Goal: Entertainment & Leisure: Consume media (video, audio)

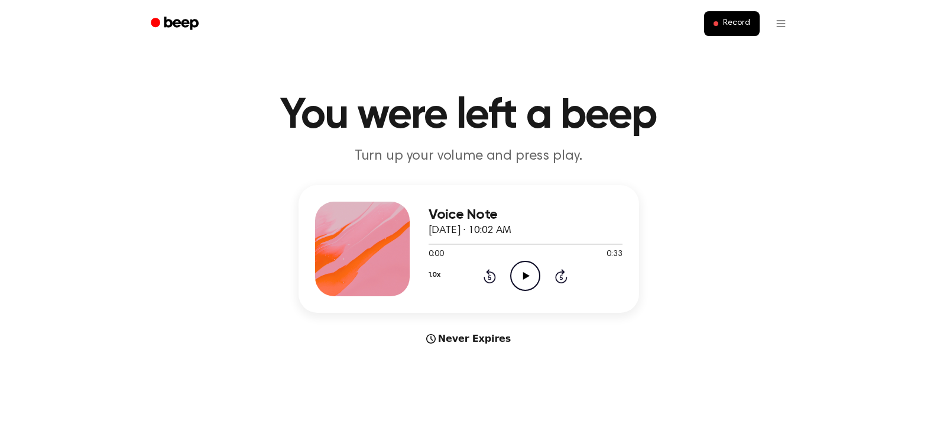
click at [527, 275] on icon at bounding box center [526, 276] width 7 height 8
click at [527, 275] on icon at bounding box center [524, 276] width 5 height 8
click at [528, 275] on icon "Play Audio" at bounding box center [525, 276] width 30 height 30
click at [495, 280] on icon at bounding box center [489, 276] width 12 height 14
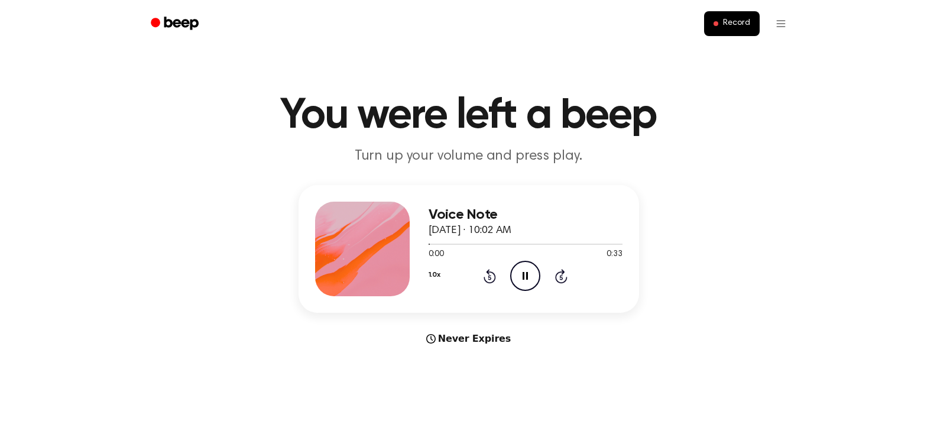
click at [495, 280] on icon at bounding box center [489, 276] width 12 height 14
click at [512, 283] on circle at bounding box center [525, 275] width 29 height 29
click at [492, 282] on icon at bounding box center [489, 276] width 12 height 14
click at [515, 281] on icon "Play Audio" at bounding box center [525, 276] width 30 height 30
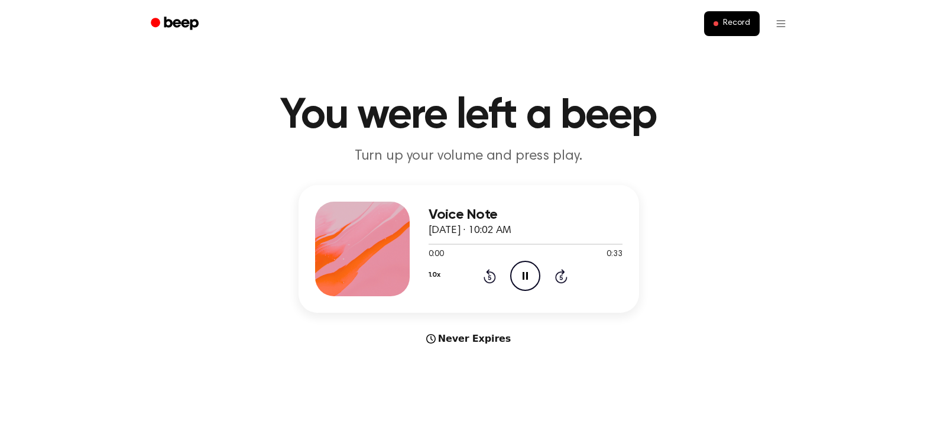
click at [515, 281] on icon "Pause Audio" at bounding box center [525, 276] width 30 height 30
click at [515, 281] on icon "Play Audio" at bounding box center [525, 276] width 30 height 30
click at [515, 281] on icon "Pause Audio" at bounding box center [525, 276] width 30 height 30
click at [515, 281] on icon "Play Audio" at bounding box center [525, 276] width 30 height 30
click at [515, 281] on icon "Pause Audio" at bounding box center [525, 276] width 30 height 30
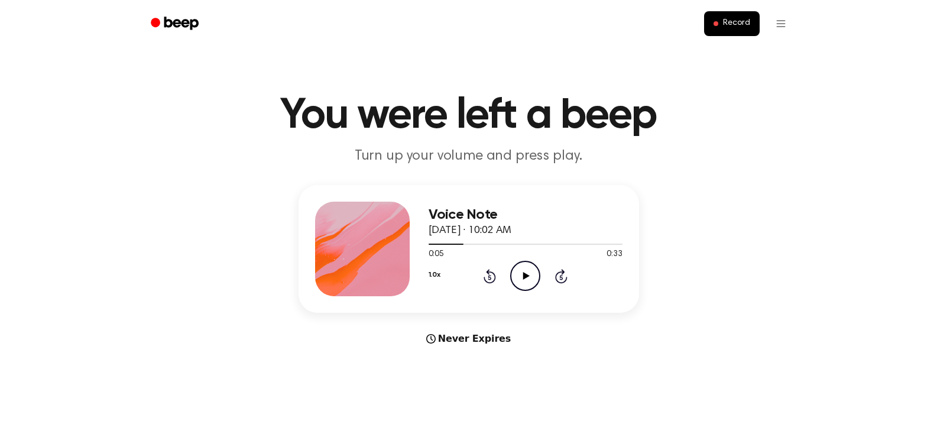
click at [515, 281] on icon "Play Audio" at bounding box center [525, 276] width 30 height 30
click at [515, 281] on icon "Pause Audio" at bounding box center [525, 276] width 30 height 30
click at [515, 281] on icon "Play Audio" at bounding box center [525, 276] width 30 height 30
click at [515, 281] on icon "Pause Audio" at bounding box center [525, 276] width 30 height 30
click at [515, 281] on icon "Play Audio" at bounding box center [525, 276] width 30 height 30
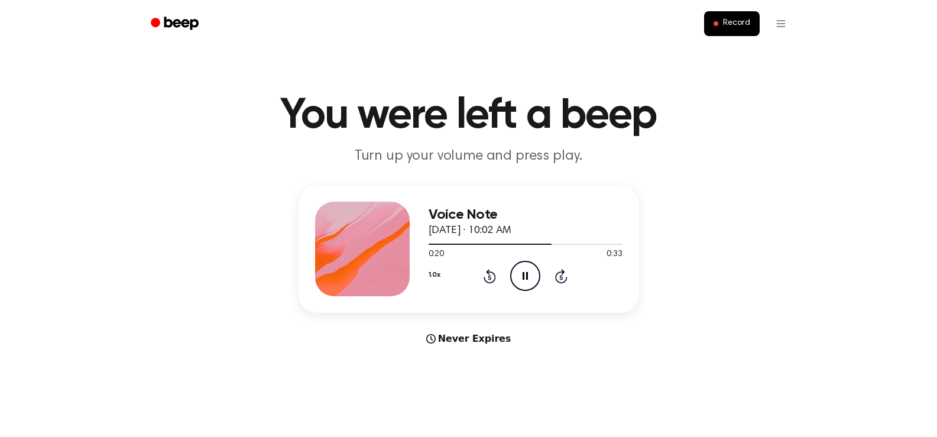
click at [515, 281] on icon "Pause Audio" at bounding box center [525, 276] width 30 height 30
click at [515, 281] on icon "Play Audio" at bounding box center [525, 276] width 30 height 30
click at [515, 281] on icon "Pause Audio" at bounding box center [525, 276] width 30 height 30
click at [515, 281] on icon "Play Audio" at bounding box center [525, 276] width 30 height 30
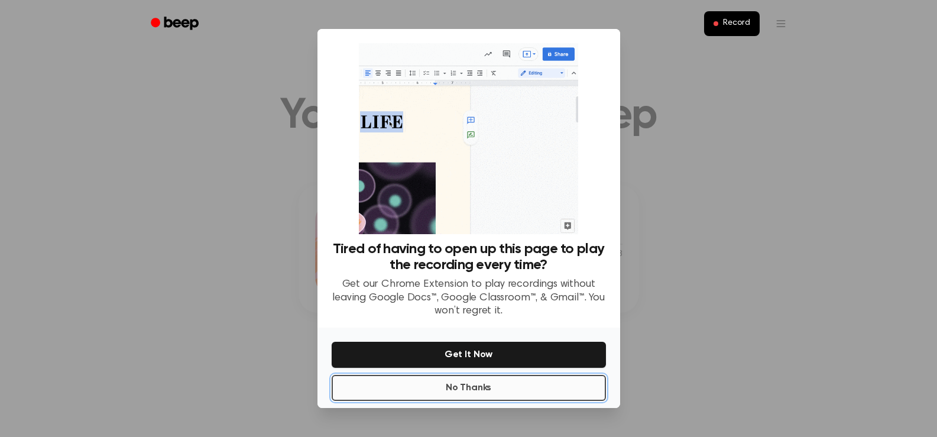
click at [532, 388] on button "No Thanks" at bounding box center [469, 388] width 274 height 26
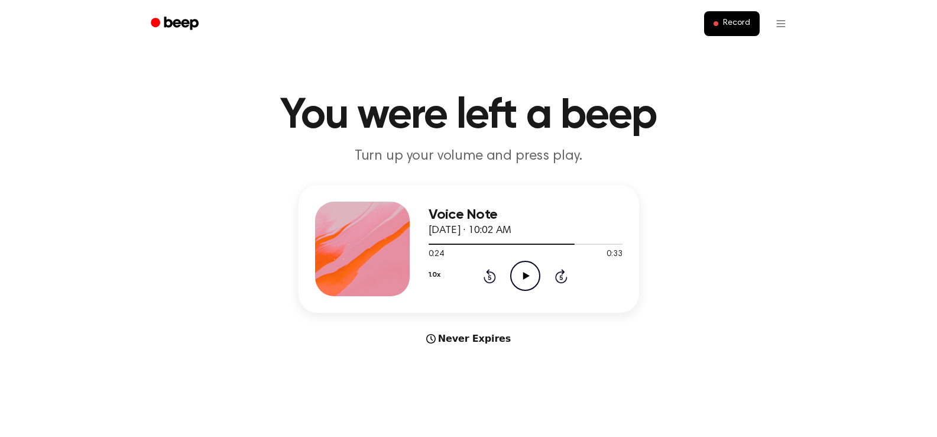
click at [513, 283] on circle at bounding box center [525, 275] width 29 height 29
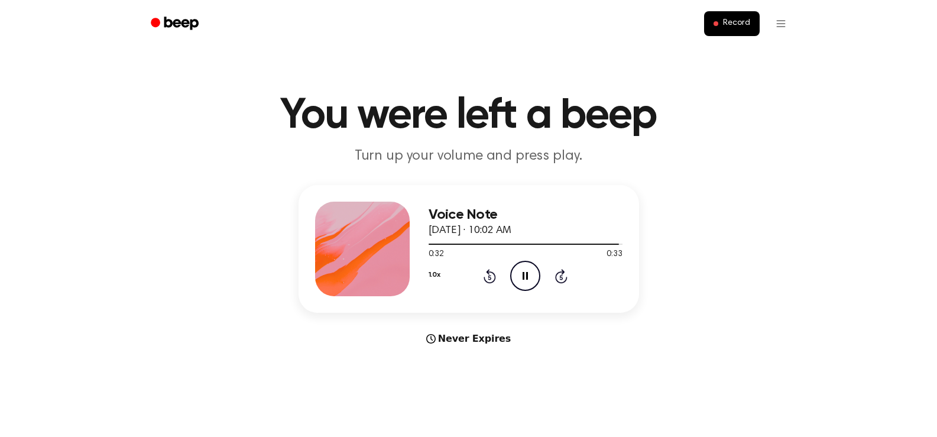
click at [513, 283] on circle at bounding box center [525, 275] width 29 height 29
click at [492, 272] on icon at bounding box center [489, 276] width 12 height 14
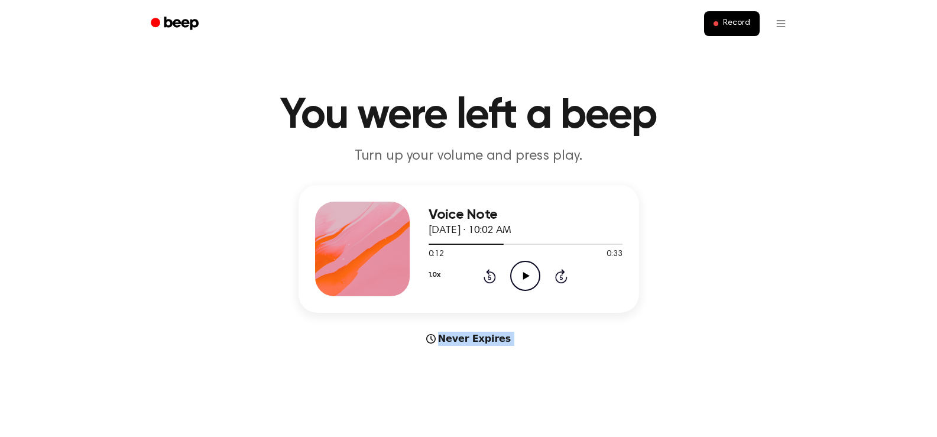
click at [492, 272] on icon at bounding box center [489, 276] width 12 height 14
click at [522, 283] on icon "Play Audio" at bounding box center [525, 276] width 30 height 30
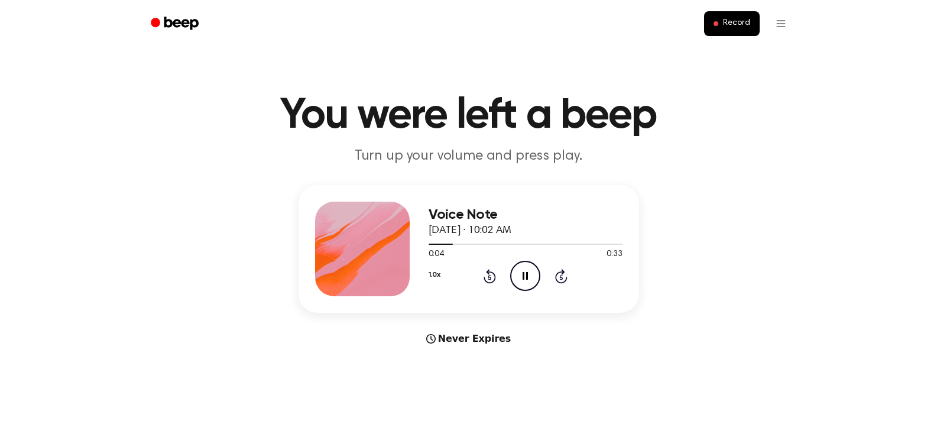
click at [522, 283] on icon "Pause Audio" at bounding box center [525, 276] width 30 height 30
click at [522, 283] on icon "Play Audio" at bounding box center [525, 276] width 30 height 30
click at [522, 283] on icon "Pause Audio" at bounding box center [525, 276] width 30 height 30
click at [522, 283] on icon "Play Audio" at bounding box center [525, 276] width 30 height 30
click at [522, 283] on icon "Pause Audio" at bounding box center [525, 276] width 30 height 30
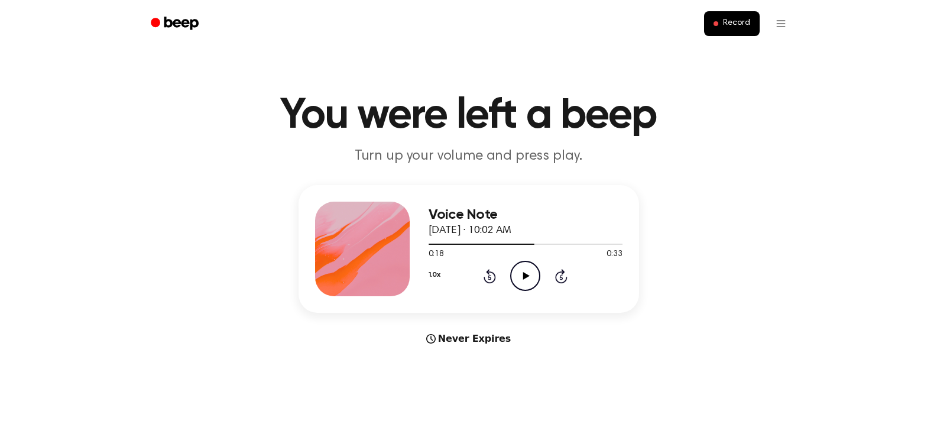
click at [522, 283] on icon "Play Audio" at bounding box center [525, 276] width 30 height 30
click at [522, 283] on icon "Pause Audio" at bounding box center [525, 276] width 30 height 30
click at [522, 283] on icon "Play Audio" at bounding box center [525, 276] width 30 height 30
click at [522, 283] on icon "Pause Audio" at bounding box center [525, 276] width 30 height 30
click at [522, 283] on icon "Play Audio" at bounding box center [525, 276] width 30 height 30
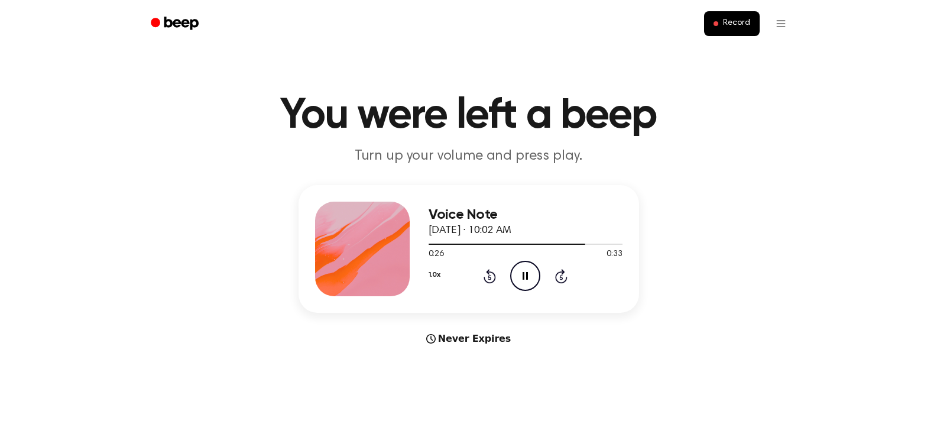
click at [522, 283] on icon "Pause Audio" at bounding box center [525, 276] width 30 height 30
click at [522, 283] on icon "Play Audio" at bounding box center [525, 276] width 30 height 30
click at [522, 283] on icon "Pause Audio" at bounding box center [525, 276] width 30 height 30
click at [748, 17] on button "Record" at bounding box center [731, 23] width 55 height 25
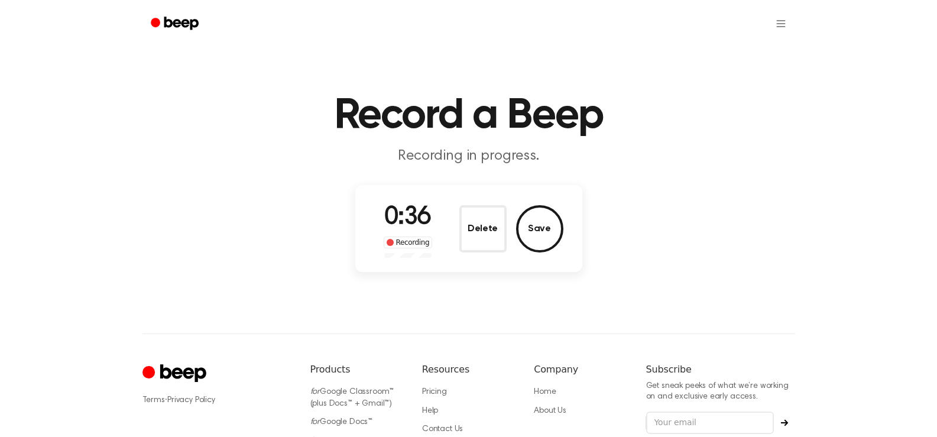
click at [735, 126] on h1 "Record a Beep" at bounding box center [468, 116] width 605 height 43
click at [539, 240] on button "Save" at bounding box center [539, 228] width 47 height 47
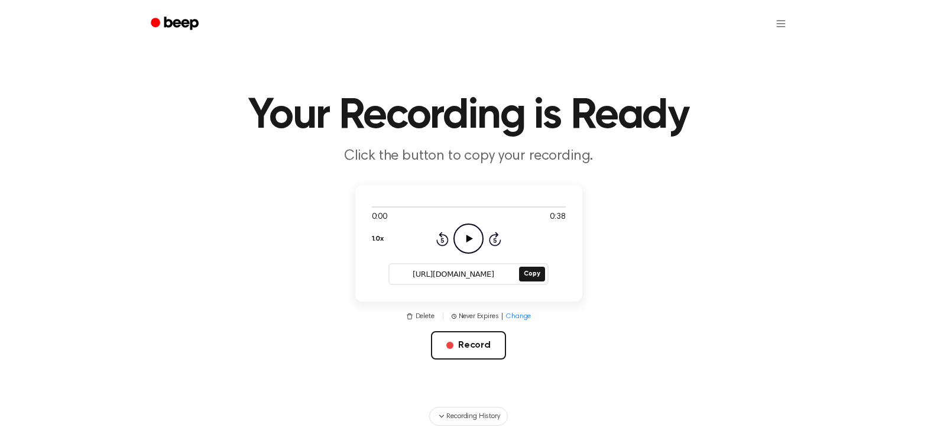
click at [474, 227] on icon "Play Audio" at bounding box center [468, 238] width 30 height 30
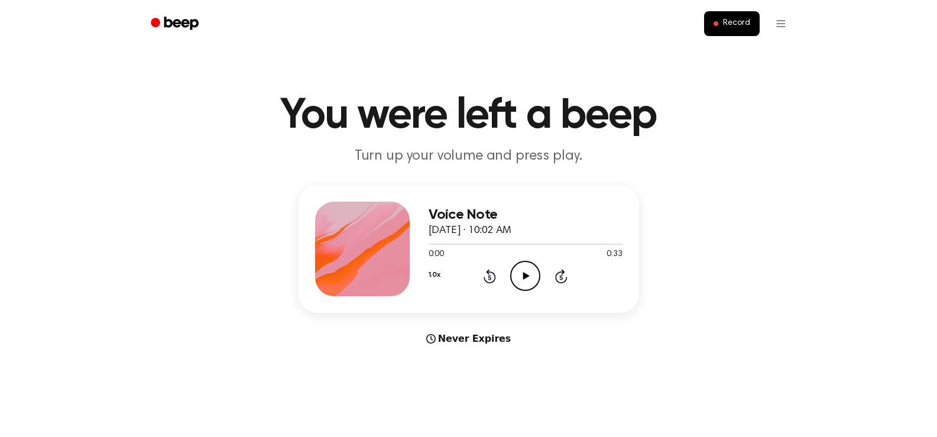
click at [533, 283] on icon "Play Audio" at bounding box center [525, 276] width 30 height 30
click at [533, 283] on icon "Pause Audio" at bounding box center [525, 276] width 30 height 30
click at [495, 280] on icon "Rewind 5 seconds" at bounding box center [489, 275] width 13 height 15
click at [519, 276] on icon "Play Audio" at bounding box center [525, 276] width 30 height 30
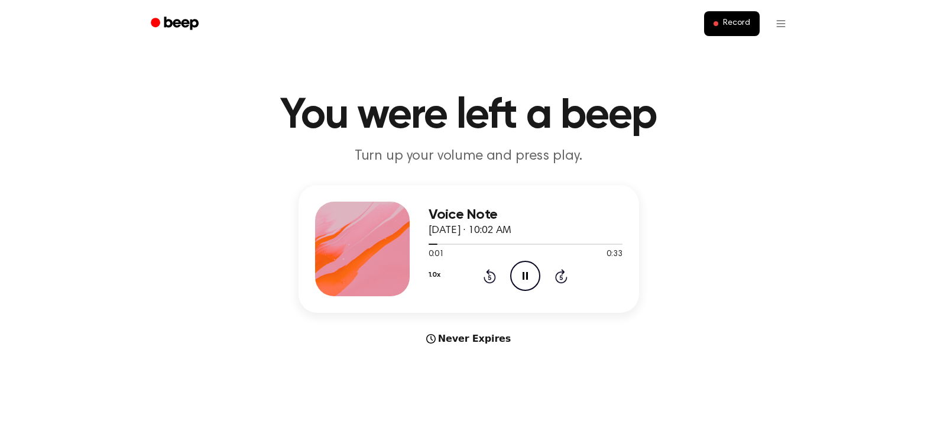
click at [519, 276] on icon "Pause Audio" at bounding box center [525, 276] width 30 height 30
click at [495, 278] on icon at bounding box center [489, 276] width 12 height 14
click at [515, 278] on icon "Play Audio" at bounding box center [525, 276] width 30 height 30
click at [515, 278] on icon "Pause Audio" at bounding box center [525, 276] width 30 height 30
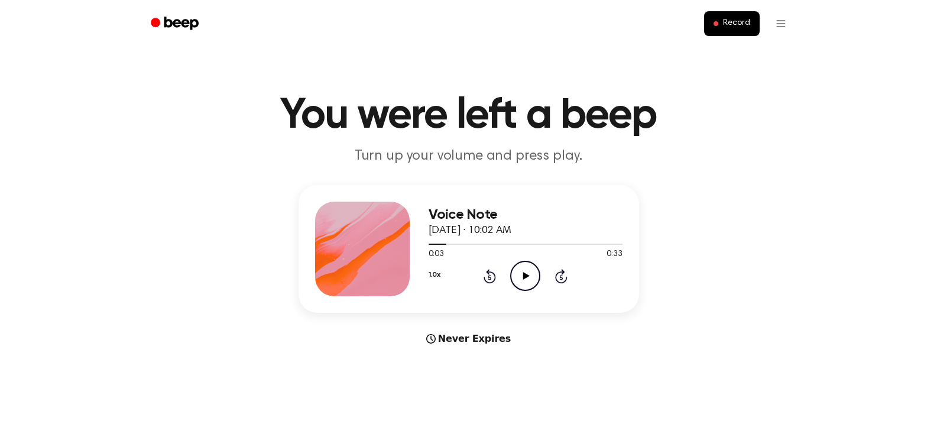
click at [515, 278] on icon "Play Audio" at bounding box center [525, 276] width 30 height 30
click at [515, 278] on icon "Pause Audio" at bounding box center [525, 276] width 30 height 30
click at [515, 278] on icon "Play Audio" at bounding box center [525, 276] width 30 height 30
click at [515, 278] on icon "Pause Audio" at bounding box center [525, 276] width 30 height 30
click at [515, 278] on icon "Play Audio" at bounding box center [525, 276] width 30 height 30
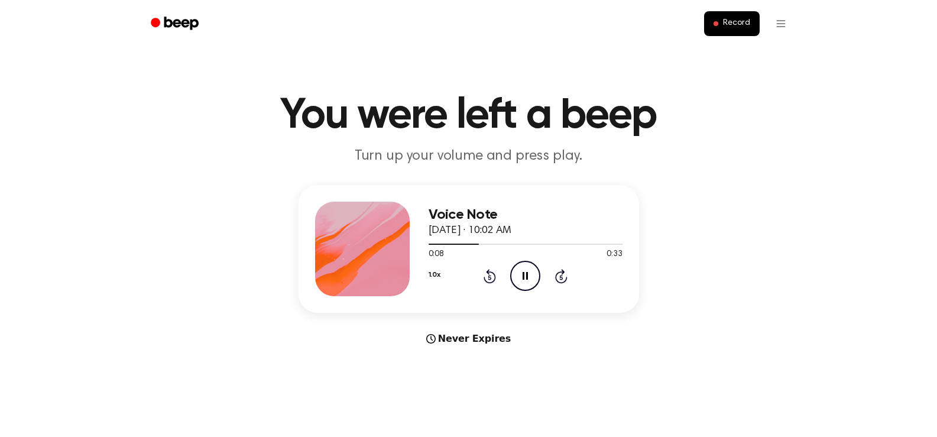
click at [515, 278] on icon "Pause Audio" at bounding box center [525, 276] width 30 height 30
click at [515, 278] on icon "Play Audio" at bounding box center [525, 276] width 30 height 30
click at [515, 278] on icon "Pause Audio" at bounding box center [525, 276] width 30 height 30
click at [515, 278] on icon "Play Audio" at bounding box center [525, 276] width 30 height 30
click at [515, 278] on icon "Pause Audio" at bounding box center [525, 276] width 30 height 30
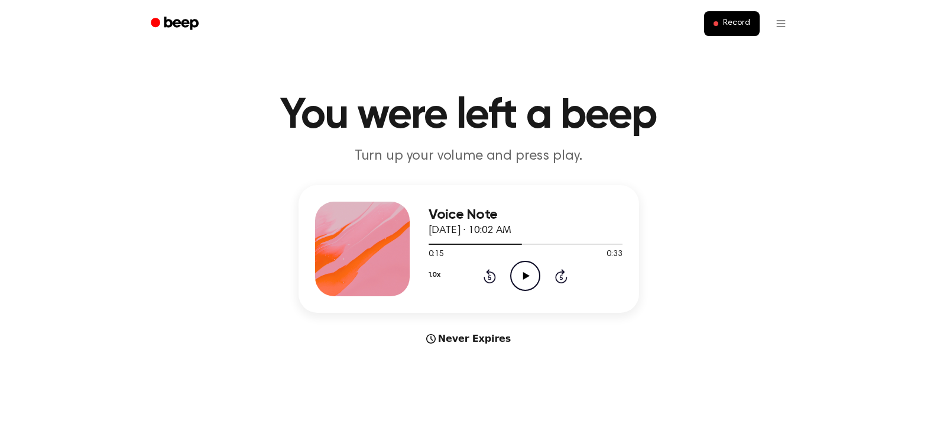
click at [515, 278] on icon "Play Audio" at bounding box center [525, 276] width 30 height 30
click at [515, 278] on icon "Pause Audio" at bounding box center [525, 276] width 30 height 30
click at [515, 278] on icon "Play Audio" at bounding box center [525, 276] width 30 height 30
click at [515, 278] on icon "Pause Audio" at bounding box center [525, 276] width 30 height 30
click at [515, 278] on icon "Play Audio" at bounding box center [525, 276] width 30 height 30
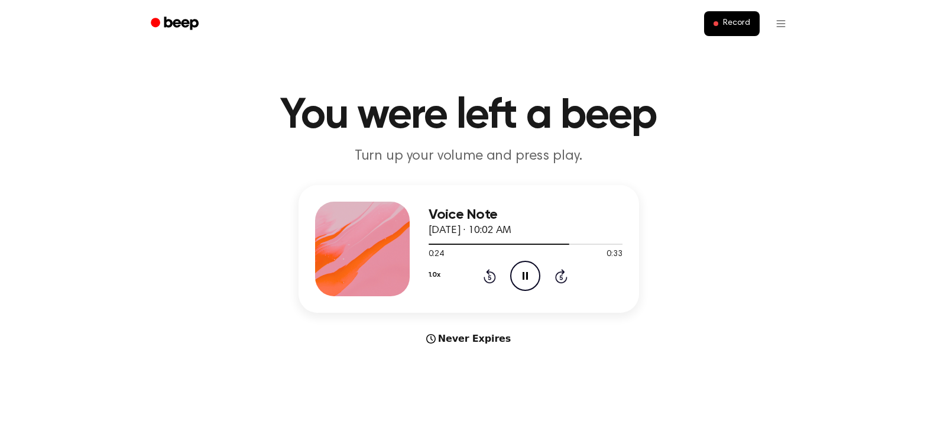
click at [515, 278] on icon "Pause Audio" at bounding box center [525, 276] width 30 height 30
click at [515, 278] on icon "Play Audio" at bounding box center [525, 276] width 30 height 30
click at [515, 278] on icon "Pause Audio" at bounding box center [525, 276] width 30 height 30
click at [515, 278] on icon "Play Audio" at bounding box center [525, 276] width 30 height 30
click at [515, 278] on icon "Pause Audio" at bounding box center [525, 276] width 30 height 30
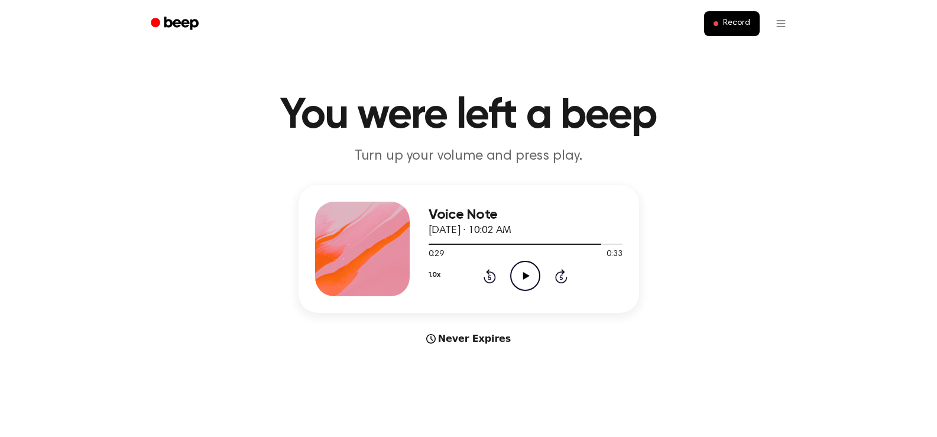
click at [515, 278] on icon "Play Audio" at bounding box center [525, 276] width 30 height 30
click at [515, 278] on icon "Pause Audio" at bounding box center [525, 276] width 30 height 30
click at [494, 274] on icon at bounding box center [489, 276] width 12 height 14
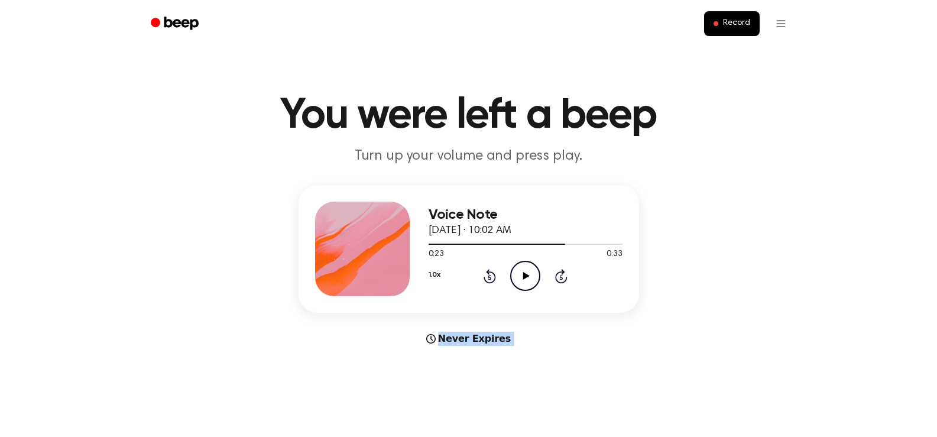
click at [494, 274] on icon at bounding box center [489, 276] width 12 height 14
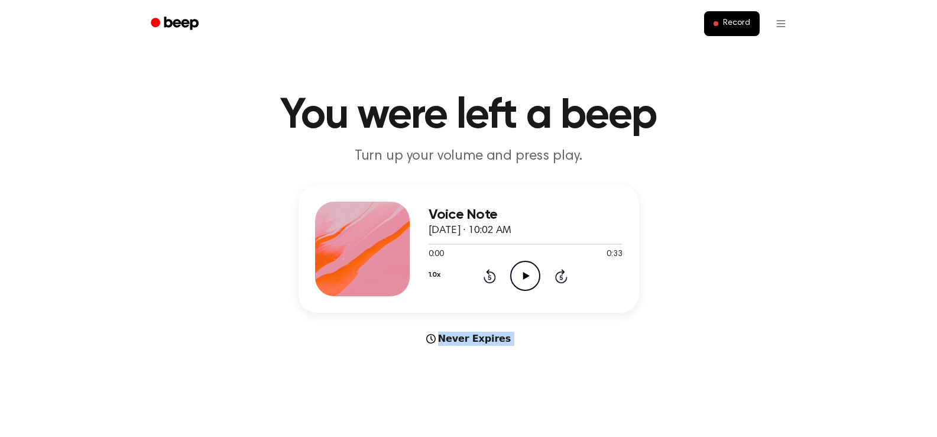
click at [494, 274] on icon at bounding box center [489, 276] width 12 height 14
click at [514, 275] on icon "Play Audio" at bounding box center [525, 276] width 30 height 30
click at [514, 275] on icon "Pause Audio" at bounding box center [525, 276] width 30 height 30
click at [514, 275] on icon "Play Audio" at bounding box center [525, 276] width 30 height 30
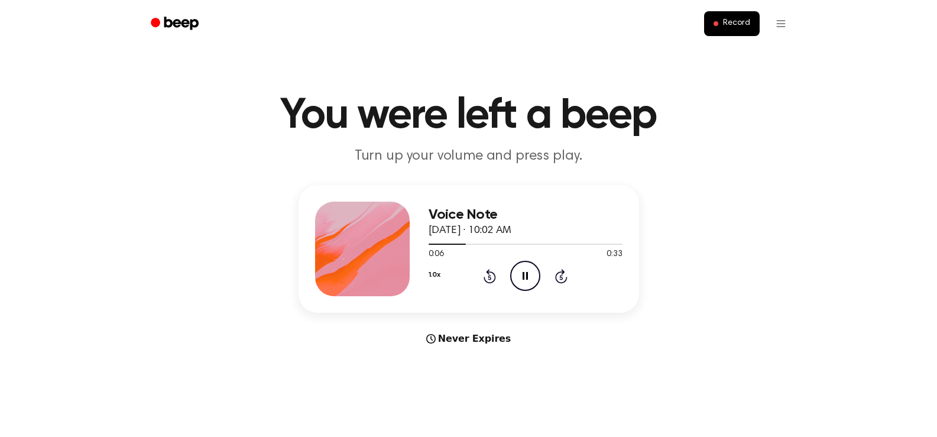
click at [514, 275] on icon "Pause Audio" at bounding box center [525, 276] width 30 height 30
click at [514, 275] on icon "Play Audio" at bounding box center [525, 276] width 30 height 30
click at [514, 275] on icon "Pause Audio" at bounding box center [525, 276] width 30 height 30
click at [514, 275] on icon "Play Audio" at bounding box center [525, 276] width 30 height 30
click at [514, 275] on icon "Pause Audio" at bounding box center [525, 276] width 30 height 30
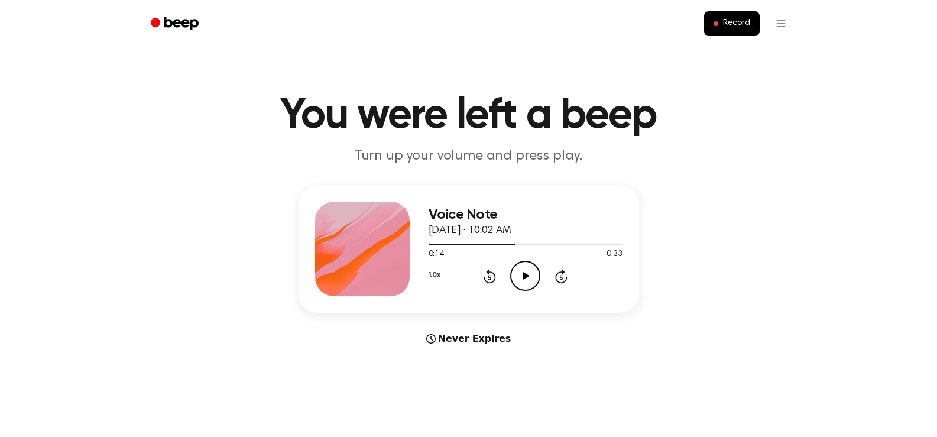
click at [514, 275] on icon "Play Audio" at bounding box center [525, 276] width 30 height 30
click at [514, 275] on icon "Pause Audio" at bounding box center [525, 276] width 30 height 30
click at [514, 275] on icon "Play Audio" at bounding box center [525, 276] width 30 height 30
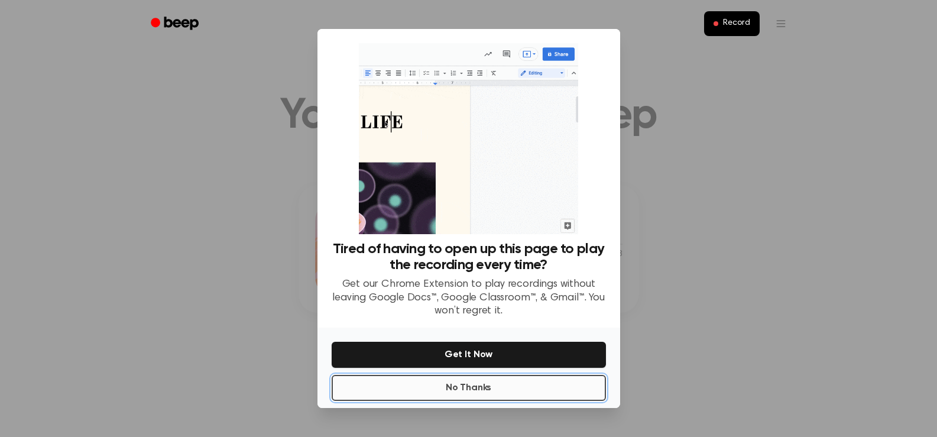
click at [487, 385] on button "No Thanks" at bounding box center [469, 388] width 274 height 26
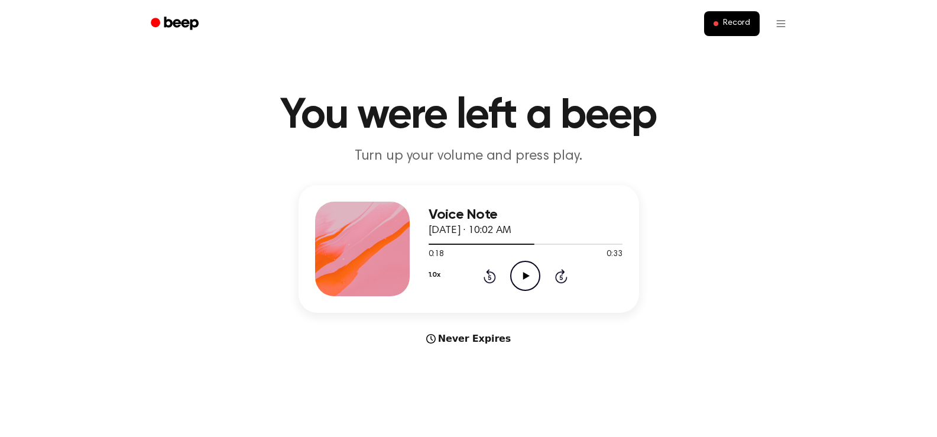
click at [487, 385] on main "You were left a beep Turn up your volume and press play. Voice Note October 14,…" at bounding box center [468, 353] width 937 height 706
click at [524, 267] on icon "Play Audio" at bounding box center [525, 276] width 30 height 30
click at [575, 355] on main "You were left a beep Turn up your volume and press play. Voice Note October 14,…" at bounding box center [468, 353] width 937 height 706
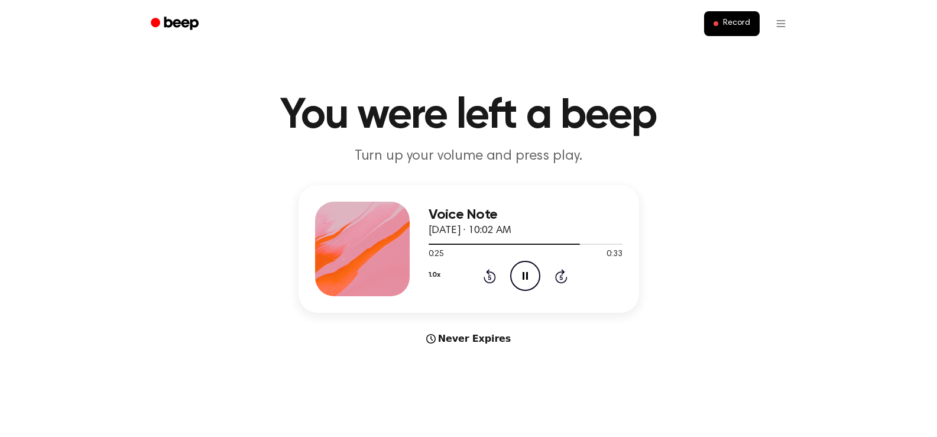
click at [575, 355] on main "You were left a beep Turn up your volume and press play. Voice Note October 14,…" at bounding box center [468, 353] width 937 height 706
click at [521, 283] on icon "Pause Audio" at bounding box center [525, 276] width 30 height 30
click at [521, 283] on icon "Play Audio" at bounding box center [525, 276] width 30 height 30
click at [521, 283] on icon "Pause Audio" at bounding box center [525, 276] width 30 height 30
click at [521, 283] on icon "Play Audio" at bounding box center [525, 276] width 30 height 30
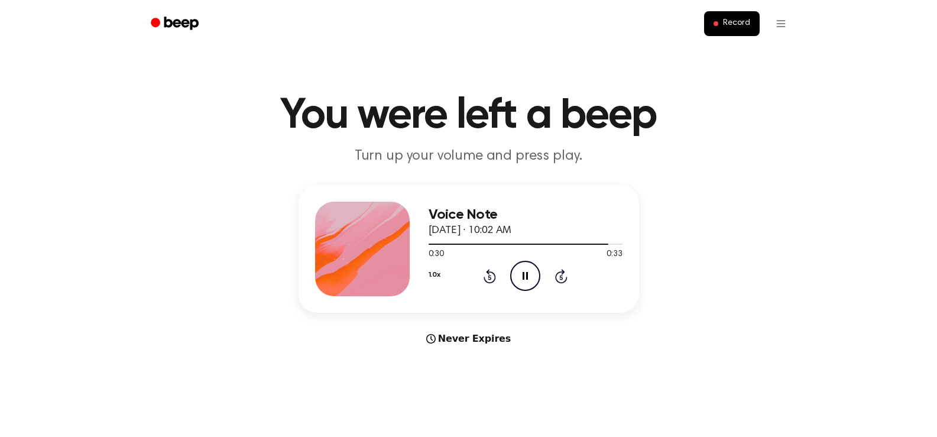
click at [521, 283] on icon "Pause Audio" at bounding box center [525, 276] width 30 height 30
click at [521, 283] on icon "Play Audio" at bounding box center [525, 276] width 30 height 30
click at [521, 283] on icon "Pause Audio" at bounding box center [525, 276] width 30 height 30
click at [494, 277] on icon "Rewind 5 seconds" at bounding box center [489, 275] width 13 height 15
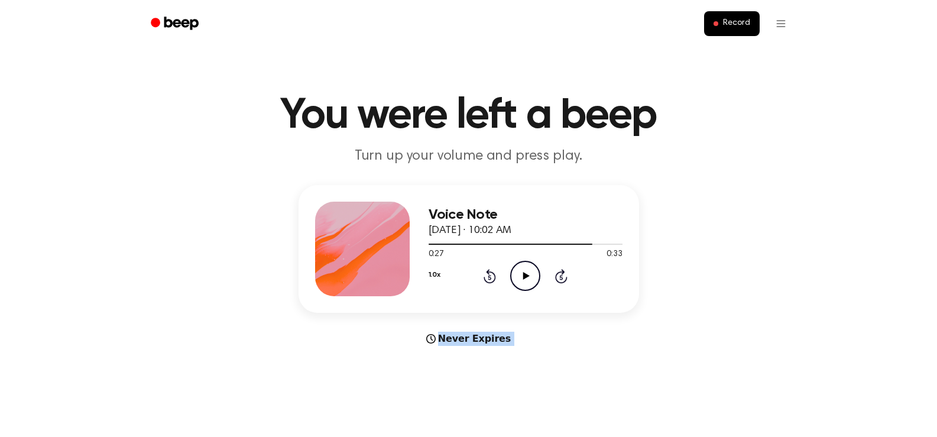
click at [494, 277] on icon "Rewind 5 seconds" at bounding box center [489, 275] width 13 height 15
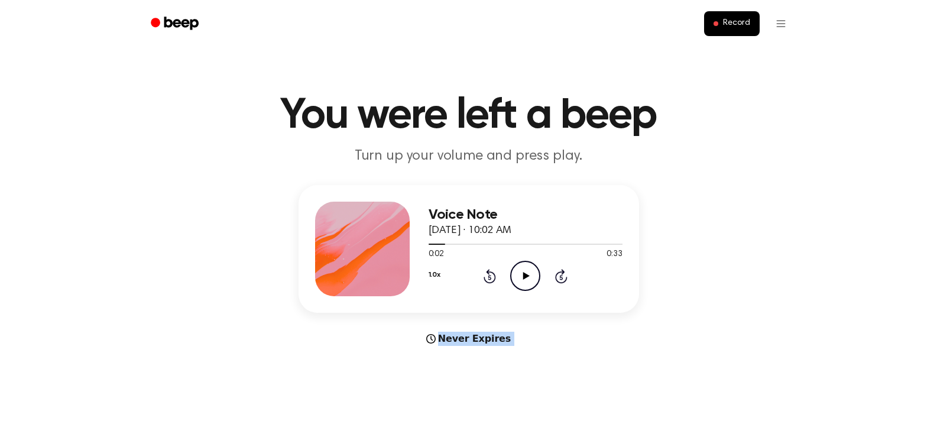
click at [494, 277] on icon "Rewind 5 seconds" at bounding box center [489, 275] width 13 height 15
click at [514, 277] on icon "Play Audio" at bounding box center [525, 276] width 30 height 30
click at [514, 277] on icon "Pause Audio" at bounding box center [525, 276] width 30 height 30
click at [514, 277] on icon "Play Audio" at bounding box center [525, 276] width 30 height 30
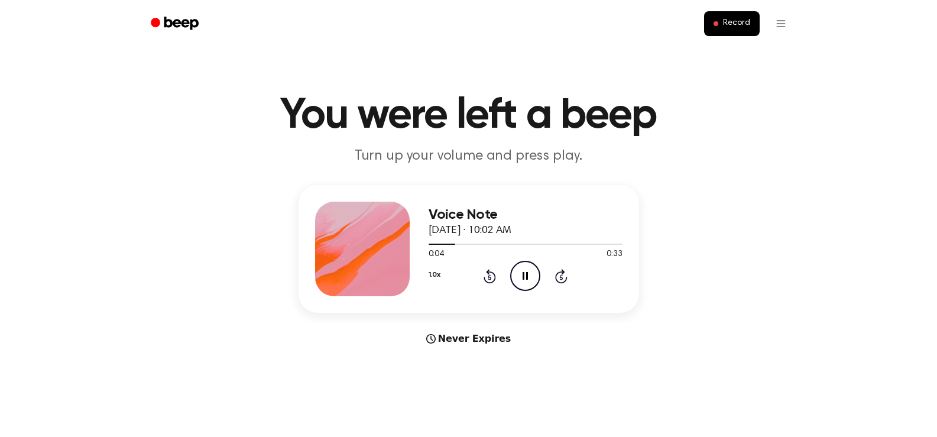
click at [514, 277] on icon "Pause Audio" at bounding box center [525, 276] width 30 height 30
click at [514, 277] on icon "Play Audio" at bounding box center [525, 276] width 30 height 30
click at [514, 277] on icon "Pause Audio" at bounding box center [525, 276] width 30 height 30
click at [514, 277] on icon "Play Audio" at bounding box center [525, 276] width 30 height 30
click at [514, 277] on icon "Pause Audio" at bounding box center [525, 276] width 30 height 30
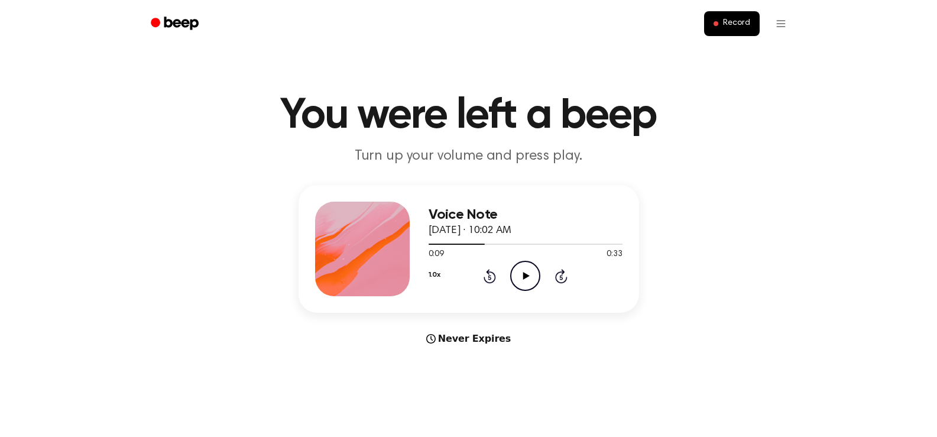
click at [514, 277] on icon "Play Audio" at bounding box center [525, 276] width 30 height 30
click at [514, 277] on icon "Pause Audio" at bounding box center [525, 276] width 30 height 30
click at [514, 277] on icon "Play Audio" at bounding box center [525, 276] width 30 height 30
click at [514, 277] on icon "Pause Audio" at bounding box center [525, 276] width 30 height 30
click at [514, 277] on icon "Play Audio" at bounding box center [525, 276] width 30 height 30
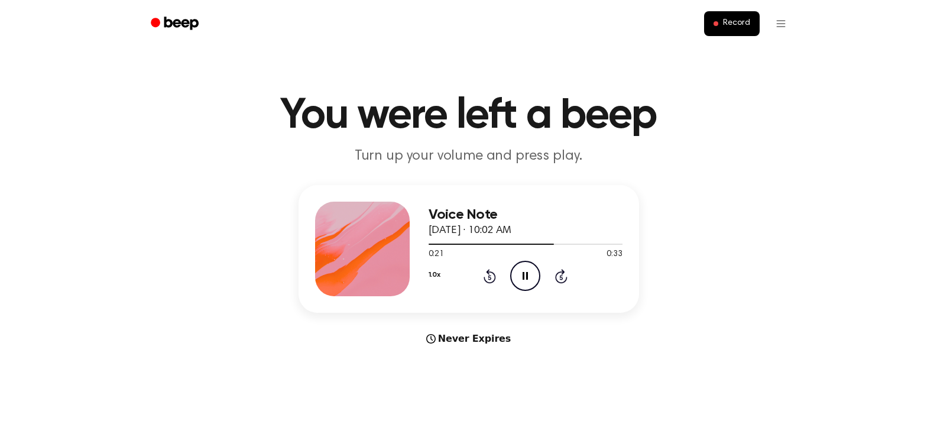
click at [514, 277] on icon "Pause Audio" at bounding box center [525, 276] width 30 height 30
click at [514, 277] on icon "Play Audio" at bounding box center [525, 276] width 30 height 30
click at [514, 277] on icon "Pause Audio" at bounding box center [525, 276] width 30 height 30
click at [514, 277] on icon "Play Audio" at bounding box center [525, 276] width 30 height 30
click at [514, 277] on icon "Pause Audio" at bounding box center [525, 276] width 30 height 30
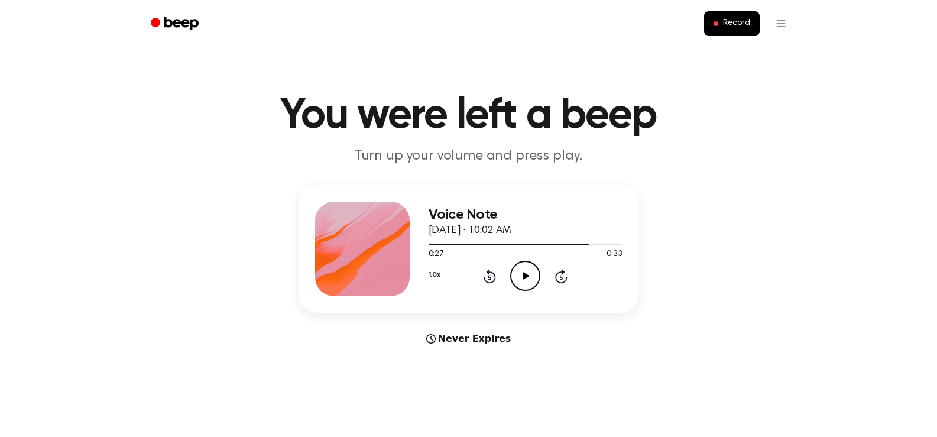
click at [514, 277] on icon "Play Audio" at bounding box center [525, 276] width 30 height 30
click at [514, 277] on icon "Pause Audio" at bounding box center [525, 276] width 30 height 30
click at [514, 277] on icon "Play Audio" at bounding box center [525, 276] width 30 height 30
click at [514, 277] on icon "Pause Audio" at bounding box center [525, 276] width 30 height 30
click at [514, 277] on icon "Play Audio" at bounding box center [525, 276] width 30 height 30
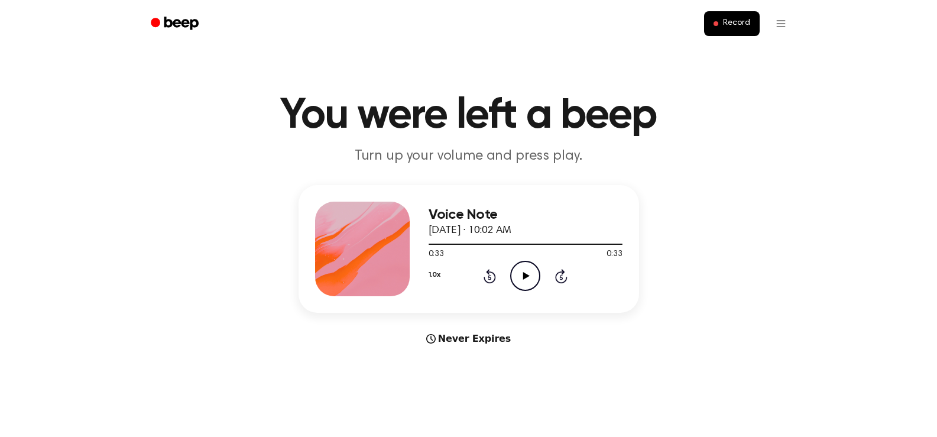
click at [493, 276] on icon "Rewind 5 seconds" at bounding box center [489, 275] width 13 height 15
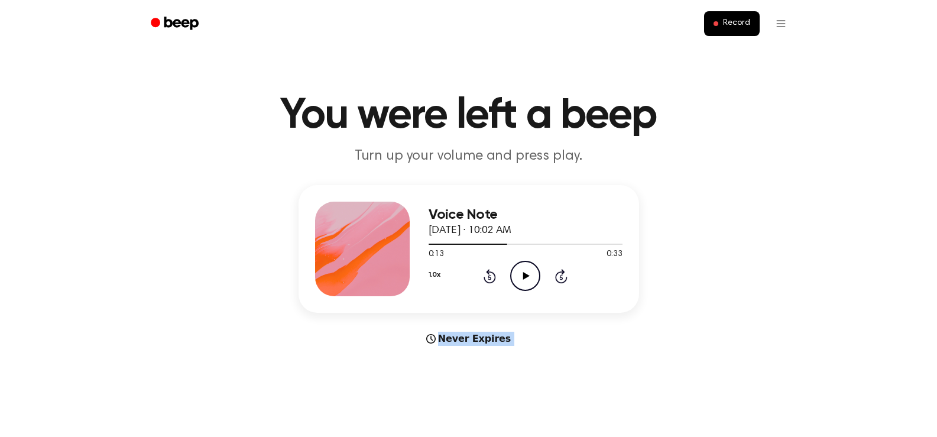
click at [493, 276] on icon "Rewind 5 seconds" at bounding box center [489, 275] width 13 height 15
click at [520, 277] on icon "Play Audio" at bounding box center [525, 276] width 30 height 30
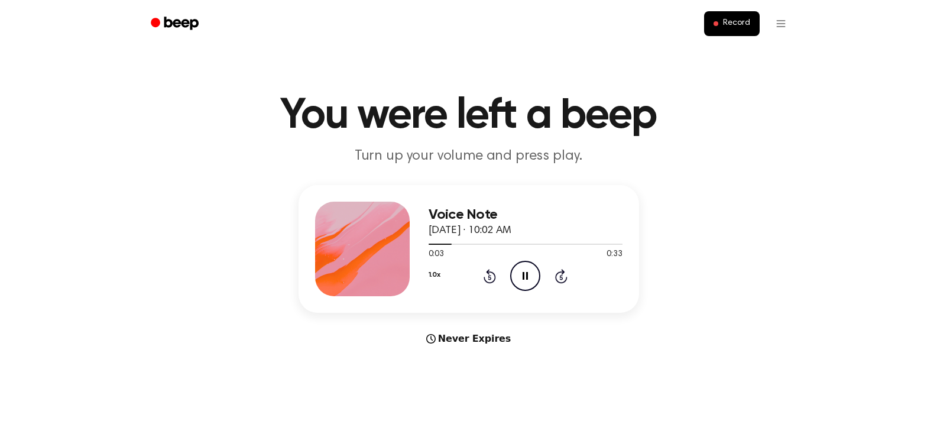
click at [523, 278] on icon at bounding box center [524, 276] width 5 height 8
click at [523, 278] on icon at bounding box center [526, 276] width 7 height 8
click at [523, 278] on icon at bounding box center [524, 276] width 5 height 8
click at [523, 278] on icon at bounding box center [526, 276] width 7 height 8
click at [523, 278] on icon at bounding box center [524, 276] width 5 height 8
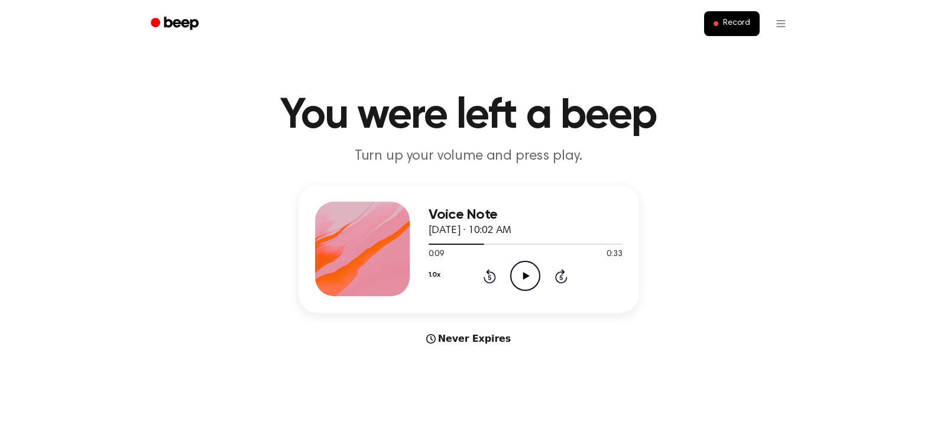
click at [523, 278] on icon at bounding box center [526, 276] width 7 height 8
click at [523, 278] on icon at bounding box center [524, 276] width 5 height 8
click at [523, 278] on icon at bounding box center [526, 276] width 7 height 8
click at [523, 278] on icon at bounding box center [524, 276] width 5 height 8
click at [523, 278] on icon at bounding box center [526, 276] width 7 height 8
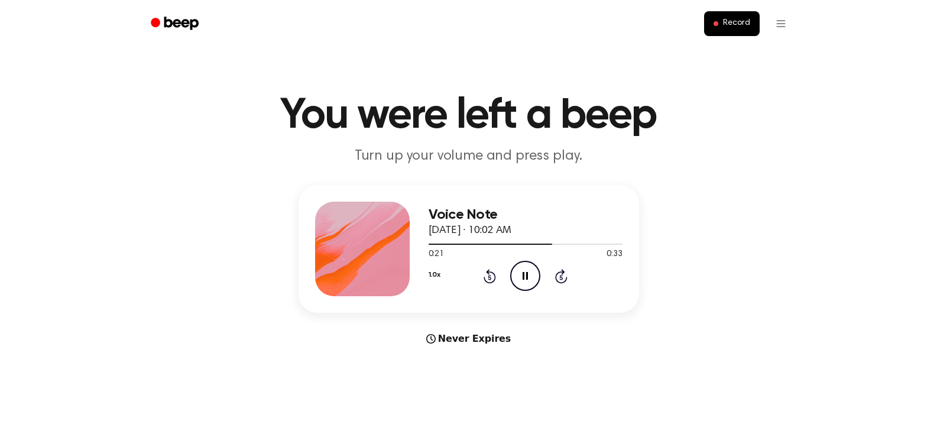
click at [523, 278] on icon at bounding box center [524, 276] width 5 height 8
click at [523, 278] on icon at bounding box center [526, 276] width 7 height 8
click at [523, 278] on icon at bounding box center [524, 276] width 5 height 8
click at [523, 278] on icon at bounding box center [526, 276] width 7 height 8
click at [523, 278] on icon at bounding box center [524, 276] width 5 height 8
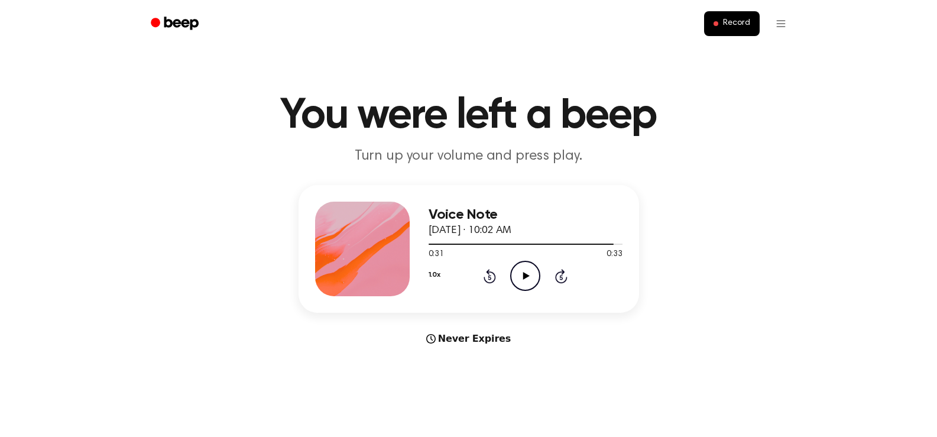
click at [523, 278] on icon at bounding box center [526, 276] width 7 height 8
click at [492, 277] on icon "Rewind 5 seconds" at bounding box center [489, 275] width 13 height 15
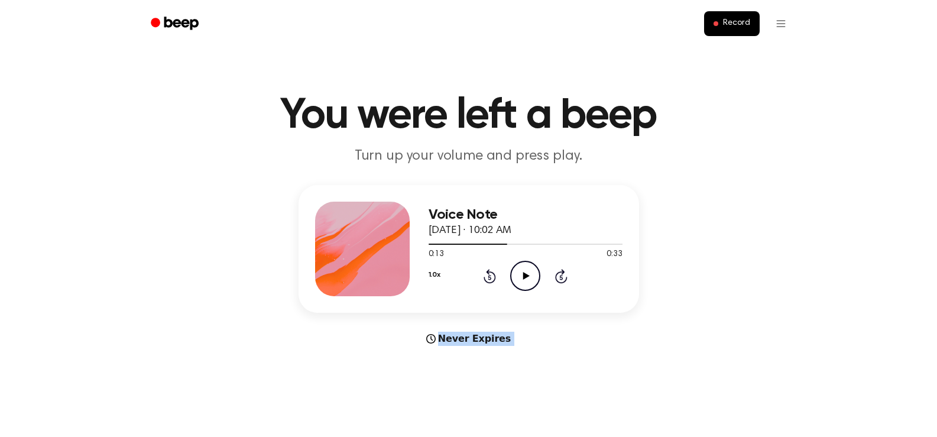
click at [492, 277] on icon "Rewind 5 seconds" at bounding box center [489, 275] width 13 height 15
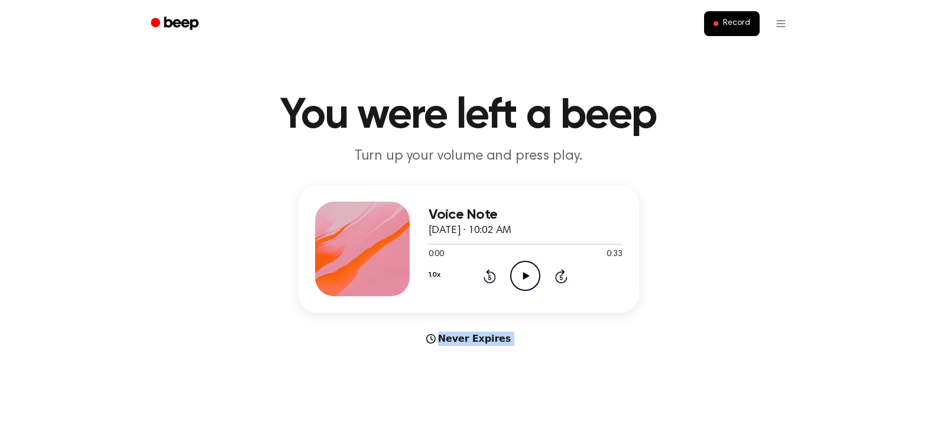
click at [492, 277] on icon "Rewind 5 seconds" at bounding box center [489, 275] width 13 height 15
click at [523, 279] on icon at bounding box center [526, 276] width 7 height 8
click at [523, 279] on icon at bounding box center [524, 276] width 5 height 8
click at [523, 279] on icon at bounding box center [526, 276] width 7 height 8
click at [523, 279] on icon at bounding box center [524, 276] width 5 height 8
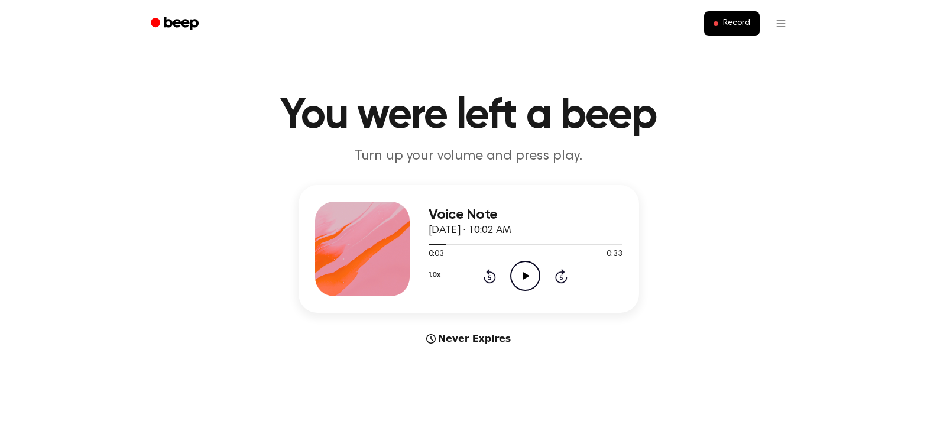
click at [523, 279] on icon at bounding box center [526, 276] width 7 height 8
click at [523, 279] on icon at bounding box center [524, 276] width 5 height 8
click at [523, 279] on icon at bounding box center [526, 276] width 7 height 8
click at [523, 279] on icon at bounding box center [524, 276] width 5 height 8
click at [523, 279] on icon at bounding box center [526, 276] width 7 height 8
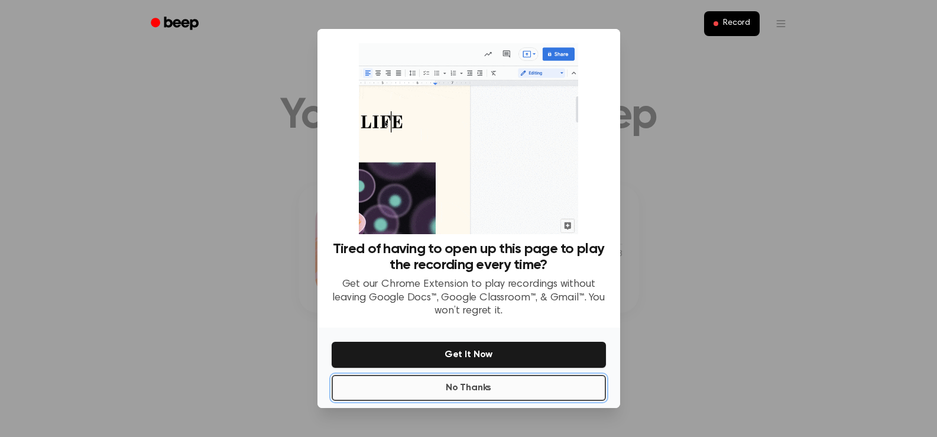
click at [460, 395] on button "No Thanks" at bounding box center [469, 388] width 274 height 26
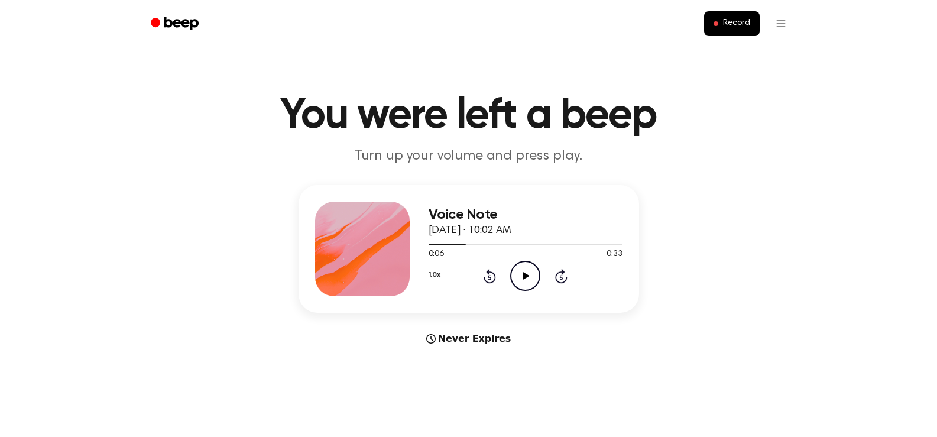
click at [521, 269] on icon "Play Audio" at bounding box center [525, 276] width 30 height 30
click at [521, 269] on icon "Pause Audio" at bounding box center [525, 276] width 30 height 30
click at [521, 269] on icon "Play Audio" at bounding box center [525, 276] width 30 height 30
click at [521, 269] on icon "Pause Audio" at bounding box center [525, 276] width 30 height 30
click at [521, 269] on icon "Play Audio" at bounding box center [525, 276] width 30 height 30
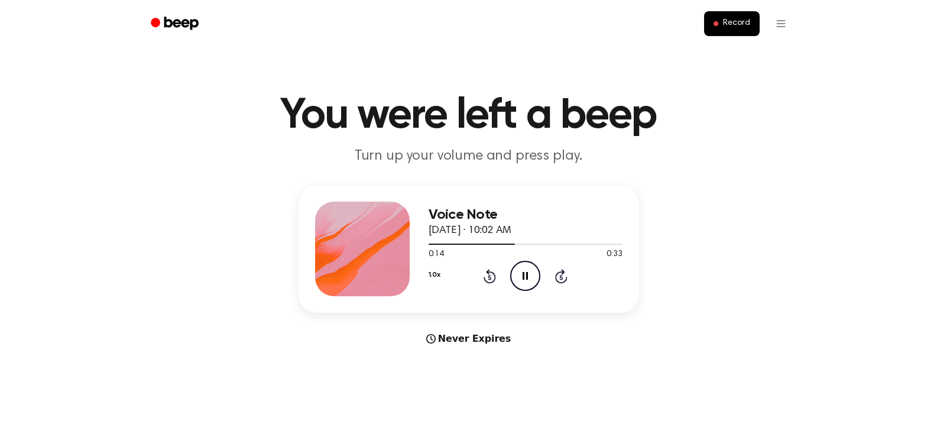
click at [521, 269] on icon "Pause Audio" at bounding box center [525, 276] width 30 height 30
click at [521, 269] on icon "Play Audio" at bounding box center [525, 276] width 30 height 30
click at [521, 269] on icon "Pause Audio" at bounding box center [525, 276] width 30 height 30
click at [521, 269] on icon "Play Audio" at bounding box center [525, 276] width 30 height 30
click at [521, 269] on icon "Pause Audio" at bounding box center [525, 276] width 30 height 30
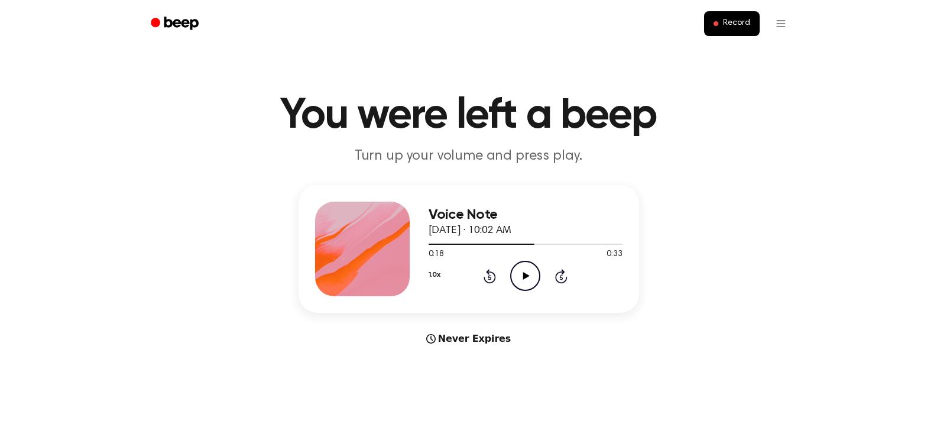
click at [521, 269] on icon "Play Audio" at bounding box center [525, 276] width 30 height 30
click at [521, 269] on icon "Pause Audio" at bounding box center [525, 276] width 30 height 30
click at [521, 269] on icon "Play Audio" at bounding box center [525, 276] width 30 height 30
click at [521, 269] on icon "Pause Audio" at bounding box center [525, 276] width 30 height 30
click at [521, 269] on icon "Play Audio" at bounding box center [525, 276] width 30 height 30
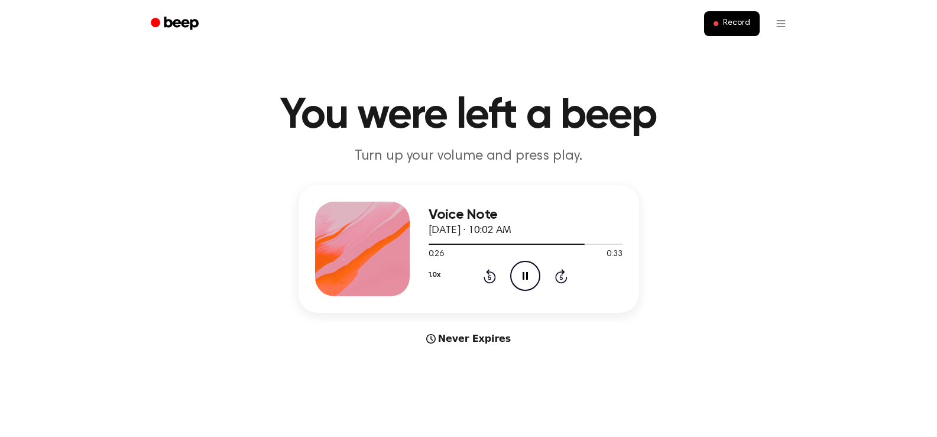
click at [521, 269] on icon "Pause Audio" at bounding box center [525, 276] width 30 height 30
click at [521, 269] on icon "Play Audio" at bounding box center [525, 276] width 30 height 30
click at [521, 269] on icon "Pause Audio" at bounding box center [525, 276] width 30 height 30
click at [521, 269] on icon "Play Audio" at bounding box center [525, 276] width 30 height 30
click at [521, 269] on icon "Pause Audio" at bounding box center [525, 276] width 30 height 30
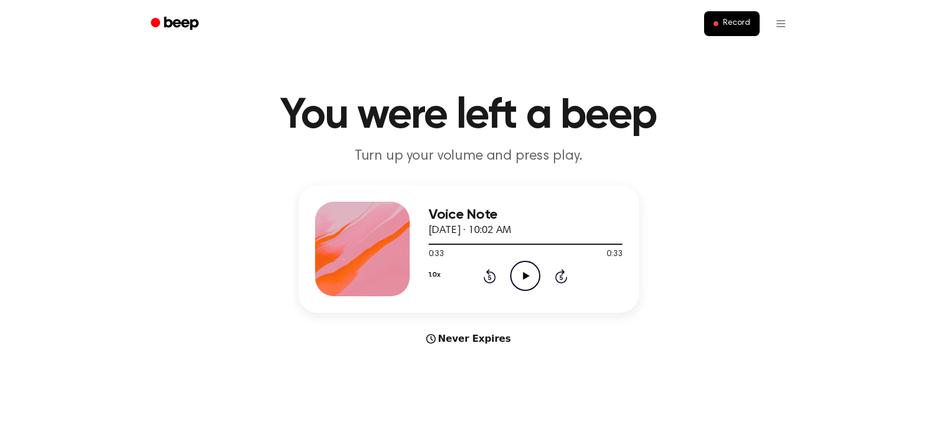
click at [494, 273] on icon at bounding box center [489, 276] width 12 height 14
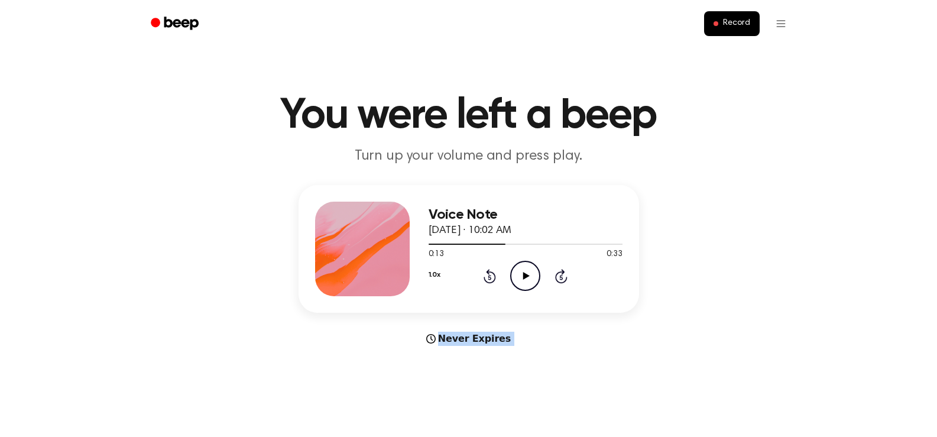
click at [494, 273] on icon at bounding box center [489, 276] width 12 height 14
click at [522, 275] on icon "Play Audio" at bounding box center [525, 276] width 30 height 30
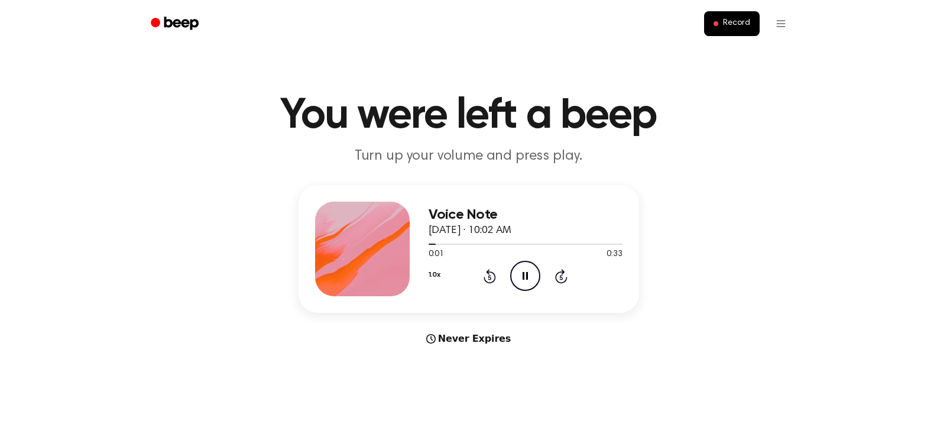
click at [522, 275] on icon at bounding box center [524, 276] width 5 height 8
click at [522, 275] on icon "Play Audio" at bounding box center [525, 276] width 30 height 30
click at [522, 275] on icon at bounding box center [524, 276] width 5 height 8
click at [522, 275] on icon "Play Audio" at bounding box center [525, 276] width 30 height 30
click at [522, 275] on icon at bounding box center [524, 276] width 5 height 8
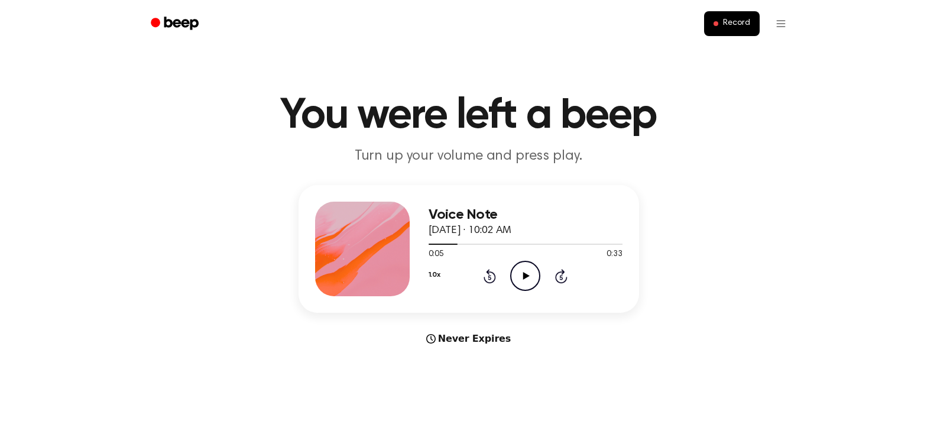
click at [522, 275] on icon "Play Audio" at bounding box center [525, 276] width 30 height 30
click at [522, 275] on icon at bounding box center [524, 276] width 5 height 8
click at [522, 275] on icon "Play Audio" at bounding box center [525, 276] width 30 height 30
click at [522, 275] on icon at bounding box center [524, 276] width 5 height 8
click at [522, 275] on icon "Play Audio" at bounding box center [525, 276] width 30 height 30
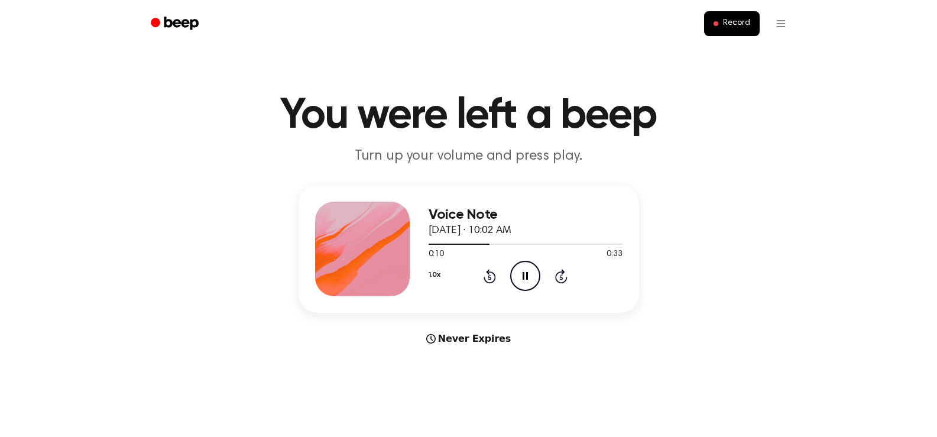
click at [523, 275] on icon at bounding box center [524, 276] width 5 height 8
click at [523, 275] on icon at bounding box center [526, 276] width 7 height 8
click at [523, 275] on icon at bounding box center [524, 276] width 5 height 8
click at [524, 275] on icon at bounding box center [526, 276] width 7 height 8
click at [524, 275] on icon at bounding box center [524, 276] width 5 height 8
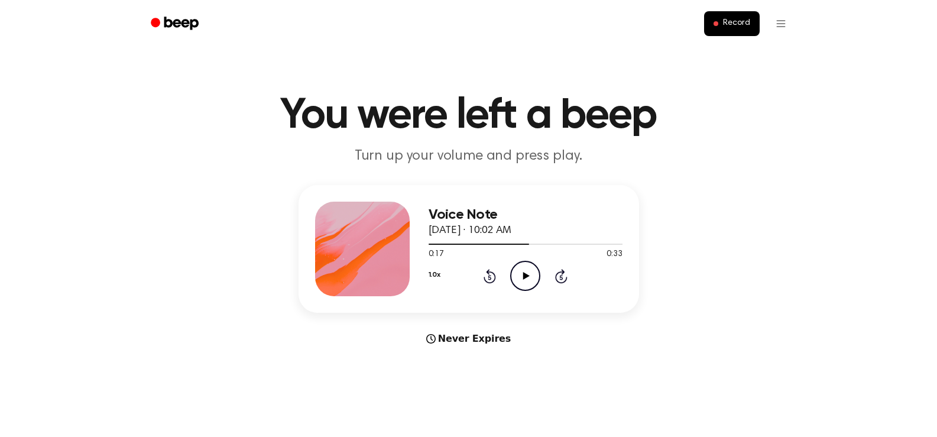
click at [524, 275] on icon at bounding box center [526, 276] width 7 height 8
click at [524, 275] on icon at bounding box center [524, 276] width 5 height 8
click at [524, 275] on icon at bounding box center [526, 276] width 7 height 8
click at [524, 275] on icon at bounding box center [524, 276] width 5 height 8
click at [524, 275] on icon at bounding box center [526, 276] width 7 height 8
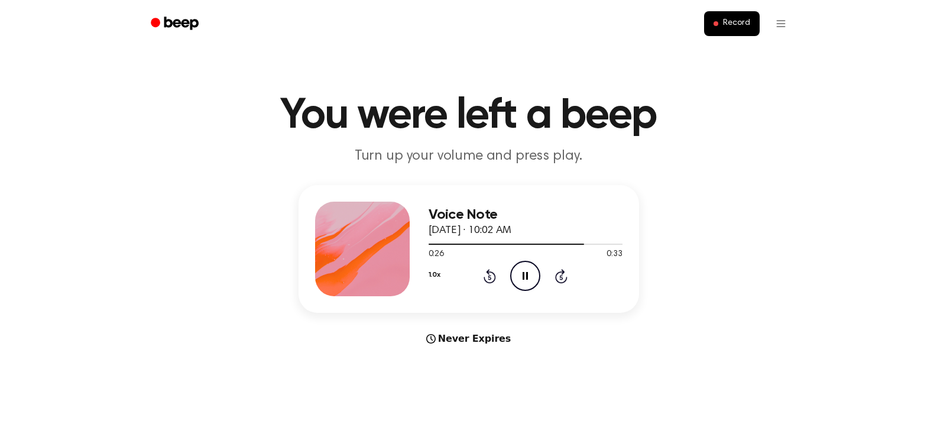
click at [524, 275] on icon at bounding box center [524, 276] width 5 height 8
click at [524, 275] on icon at bounding box center [526, 276] width 7 height 8
click at [524, 275] on icon at bounding box center [524, 276] width 5 height 8
click at [524, 275] on icon at bounding box center [526, 276] width 7 height 8
click at [524, 275] on icon at bounding box center [524, 276] width 5 height 8
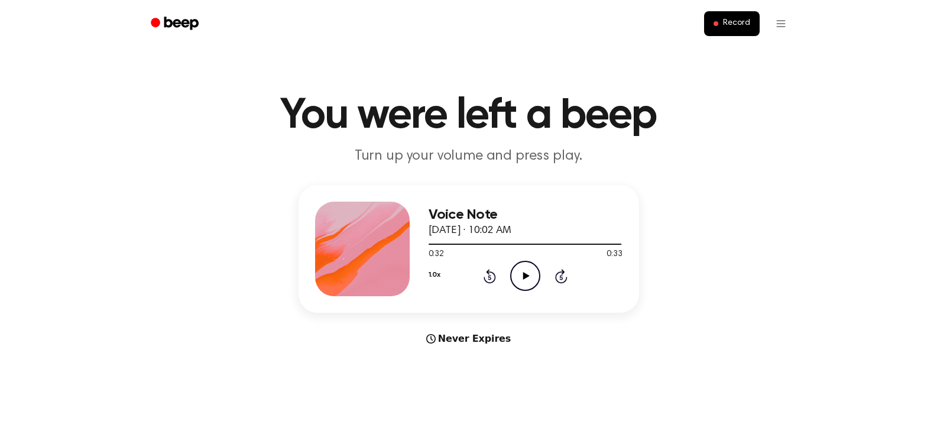
click at [524, 275] on icon at bounding box center [526, 276] width 7 height 8
click at [494, 276] on icon at bounding box center [489, 276] width 12 height 14
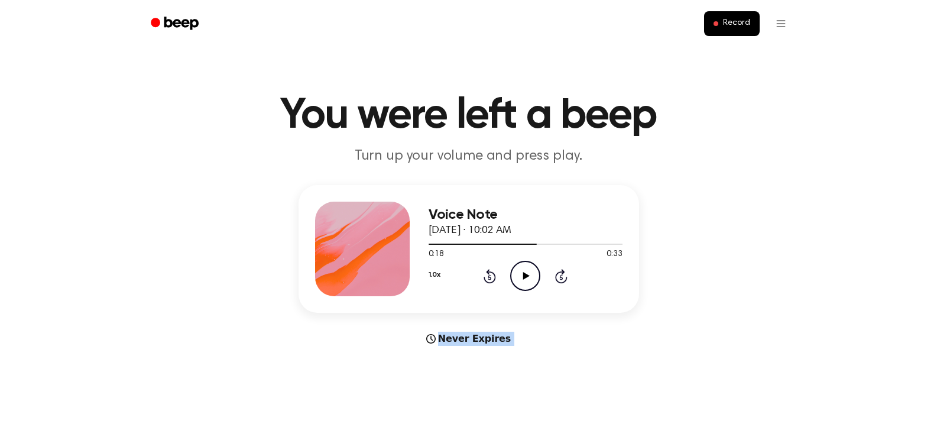
click at [494, 276] on icon at bounding box center [489, 276] width 12 height 14
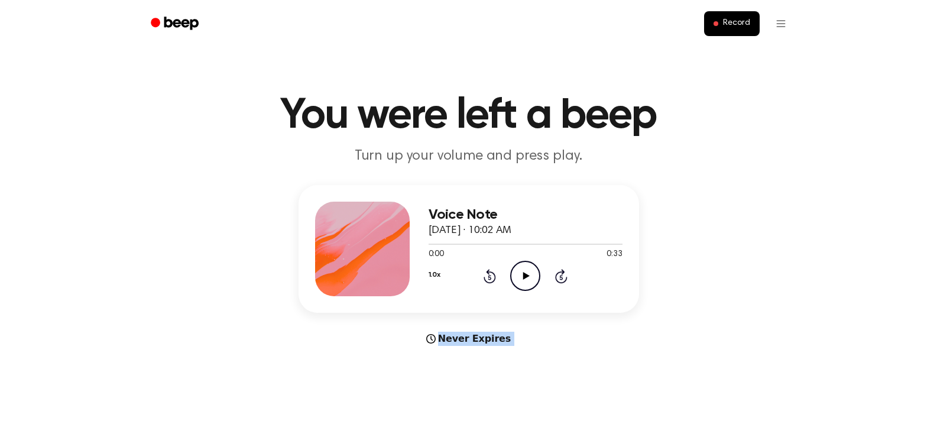
click at [494, 276] on icon at bounding box center [489, 276] width 12 height 14
click at [516, 275] on icon "Play Audio" at bounding box center [525, 276] width 30 height 30
click at [516, 275] on icon "Pause Audio" at bounding box center [525, 276] width 30 height 30
click at [516, 275] on icon "Play Audio" at bounding box center [525, 276] width 30 height 30
click at [516, 275] on icon "Pause Audio" at bounding box center [525, 276] width 30 height 30
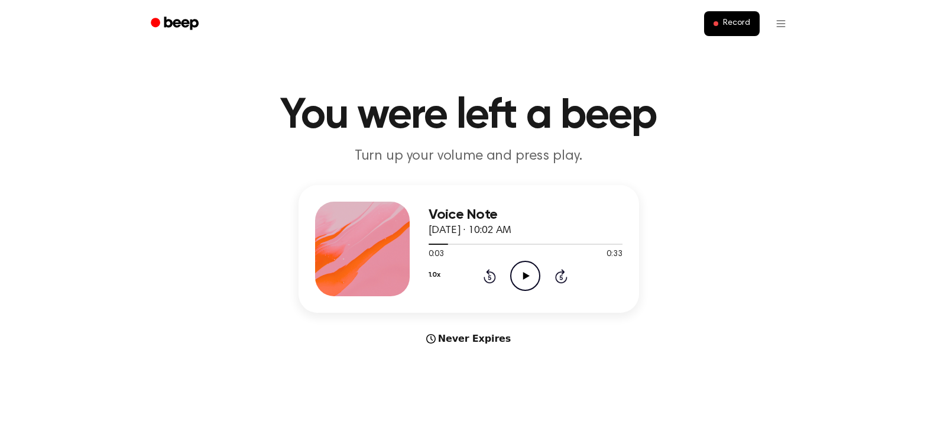
click at [516, 275] on icon "Play Audio" at bounding box center [525, 276] width 30 height 30
click at [516, 275] on icon "Pause Audio" at bounding box center [525, 276] width 30 height 30
click at [516, 275] on icon "Play Audio" at bounding box center [525, 276] width 30 height 30
click at [516, 275] on icon "Pause Audio" at bounding box center [525, 276] width 30 height 30
click at [516, 275] on icon "Play Audio" at bounding box center [525, 276] width 30 height 30
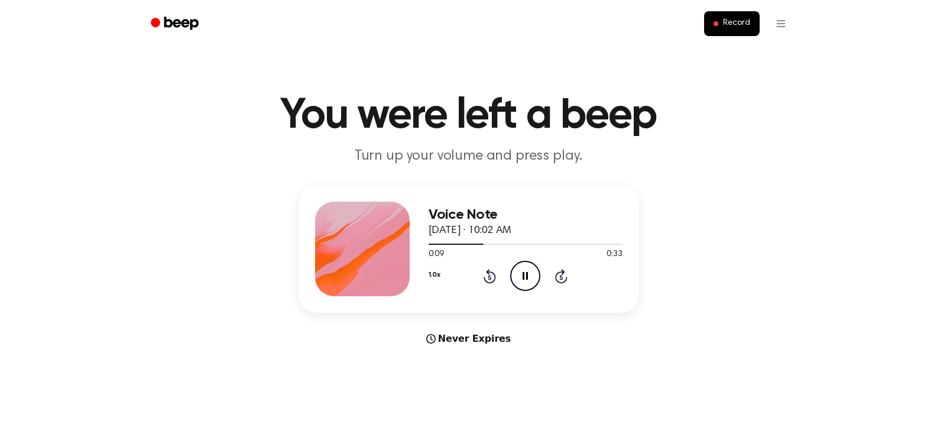
click at [516, 275] on icon "Pause Audio" at bounding box center [525, 276] width 30 height 30
click at [516, 275] on icon "Play Audio" at bounding box center [525, 276] width 30 height 30
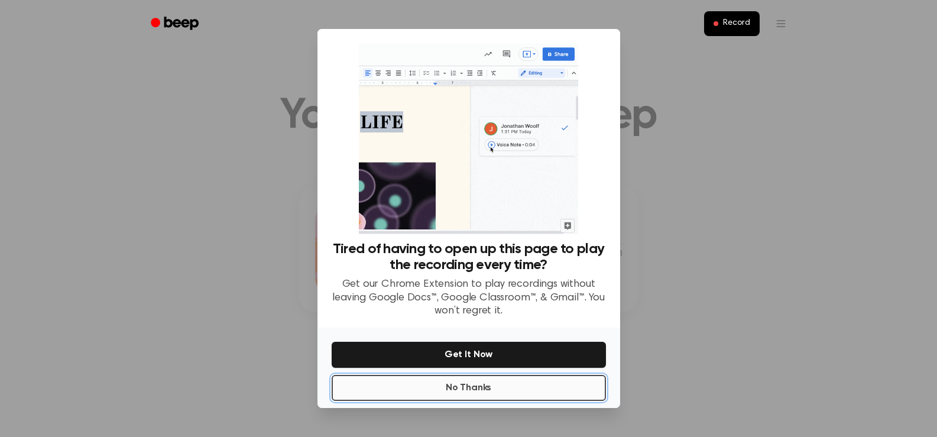
click at [479, 381] on button "No Thanks" at bounding box center [469, 388] width 274 height 26
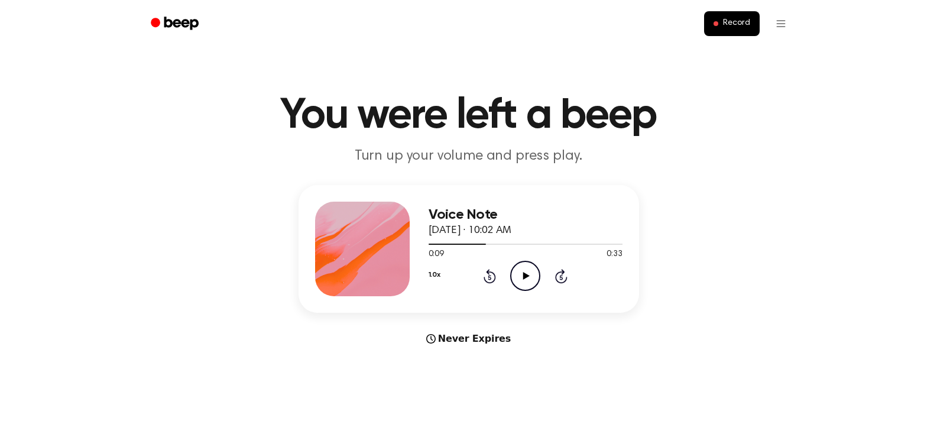
click at [479, 381] on main "You were left a beep Turn up your volume and press play. Voice Note October 14,…" at bounding box center [468, 353] width 937 height 706
click at [522, 271] on icon "Play Audio" at bounding box center [525, 276] width 30 height 30
click at [522, 271] on icon "Pause Audio" at bounding box center [525, 276] width 30 height 30
click at [522, 271] on icon "Play Audio" at bounding box center [525, 276] width 30 height 30
click at [522, 271] on icon "Pause Audio" at bounding box center [525, 276] width 30 height 30
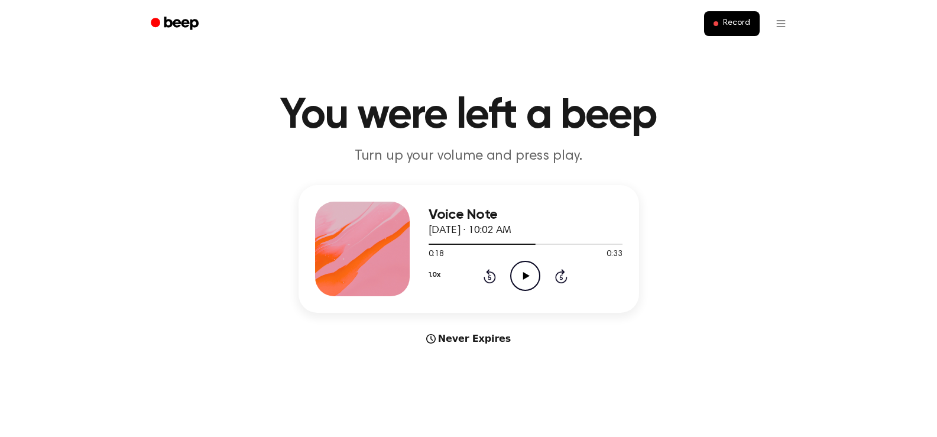
click at [522, 271] on icon "Play Audio" at bounding box center [525, 276] width 30 height 30
click at [522, 271] on icon "Pause Audio" at bounding box center [525, 276] width 30 height 30
click at [522, 271] on icon "Play Audio" at bounding box center [525, 276] width 30 height 30
click at [522, 271] on icon "Pause Audio" at bounding box center [525, 276] width 30 height 30
click at [522, 271] on icon "Play Audio" at bounding box center [525, 276] width 30 height 30
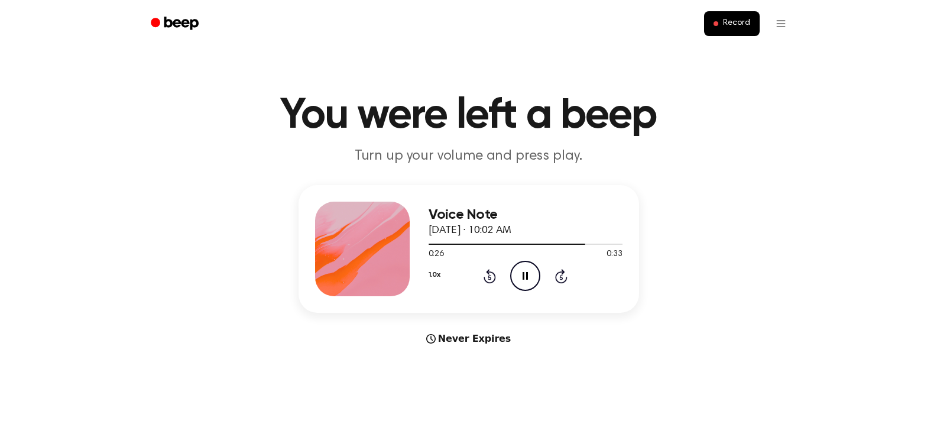
click at [522, 271] on icon "Pause Audio" at bounding box center [525, 276] width 30 height 30
click at [522, 271] on icon "Play Audio" at bounding box center [525, 276] width 30 height 30
click at [522, 271] on icon "Pause Audio" at bounding box center [525, 276] width 30 height 30
click at [522, 271] on icon "Play Audio" at bounding box center [525, 276] width 30 height 30
click at [522, 271] on icon "Pause Audio" at bounding box center [525, 276] width 30 height 30
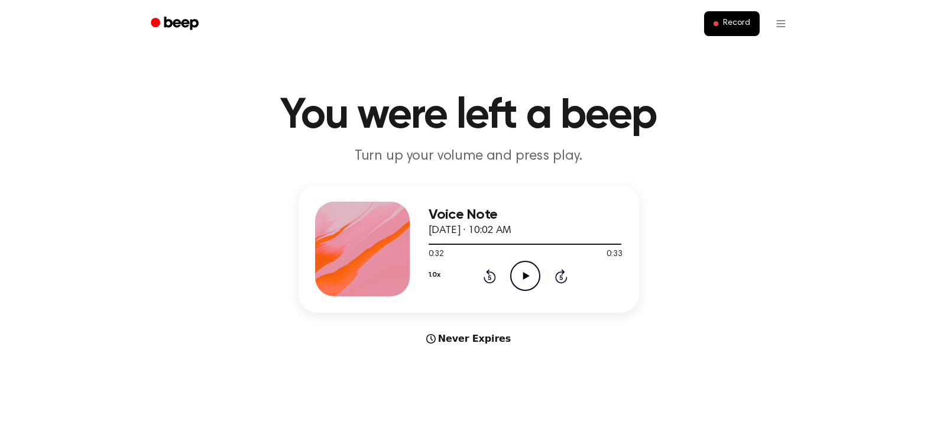
click at [492, 272] on icon at bounding box center [489, 276] width 12 height 14
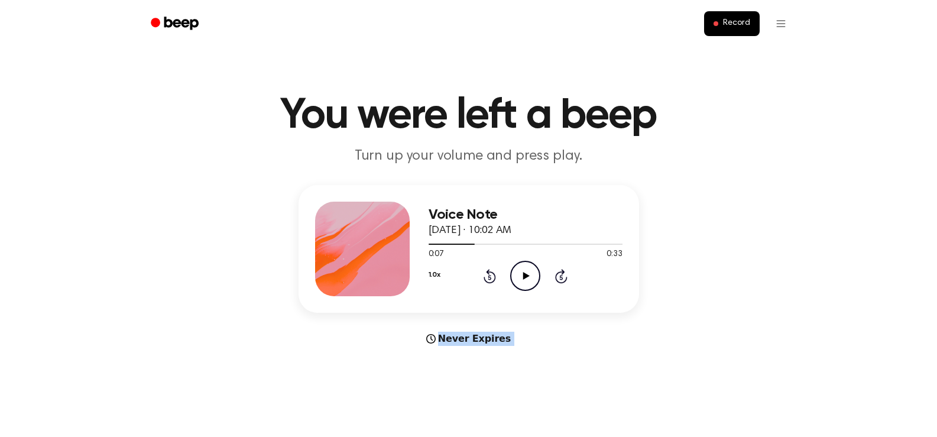
click at [492, 272] on icon at bounding box center [489, 276] width 12 height 14
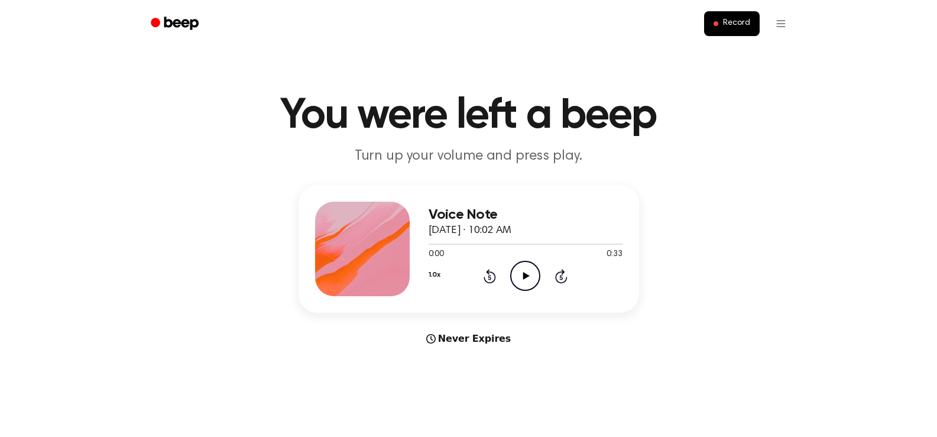
click at [521, 273] on icon "Play Audio" at bounding box center [525, 276] width 30 height 30
click at [521, 273] on icon "Pause Audio" at bounding box center [525, 276] width 30 height 30
click at [521, 273] on icon "Play Audio" at bounding box center [525, 276] width 30 height 30
click at [521, 273] on icon "Pause Audio" at bounding box center [525, 276] width 30 height 30
click at [521, 273] on icon "Play Audio" at bounding box center [525, 276] width 30 height 30
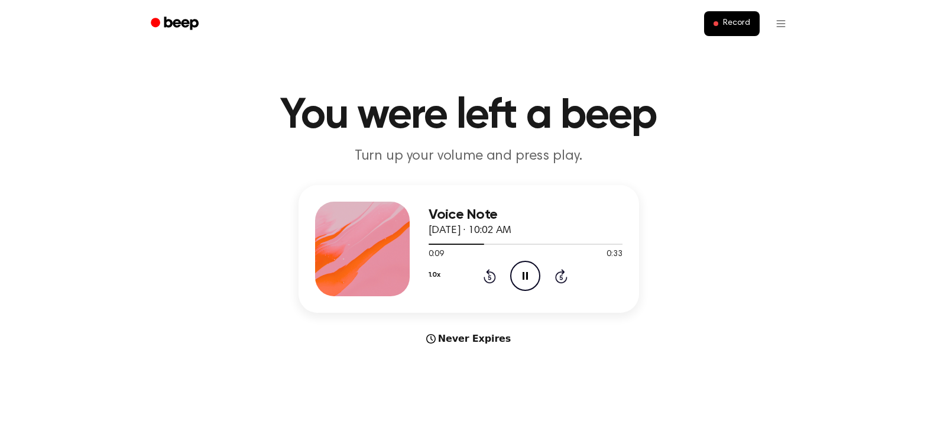
click at [521, 273] on icon "Pause Audio" at bounding box center [525, 276] width 30 height 30
click at [521, 273] on icon "Play Audio" at bounding box center [525, 276] width 30 height 30
click at [521, 273] on icon "Pause Audio" at bounding box center [525, 276] width 30 height 30
click at [521, 273] on icon "Play Audio" at bounding box center [525, 276] width 30 height 30
click at [521, 273] on icon "Pause Audio" at bounding box center [525, 276] width 30 height 30
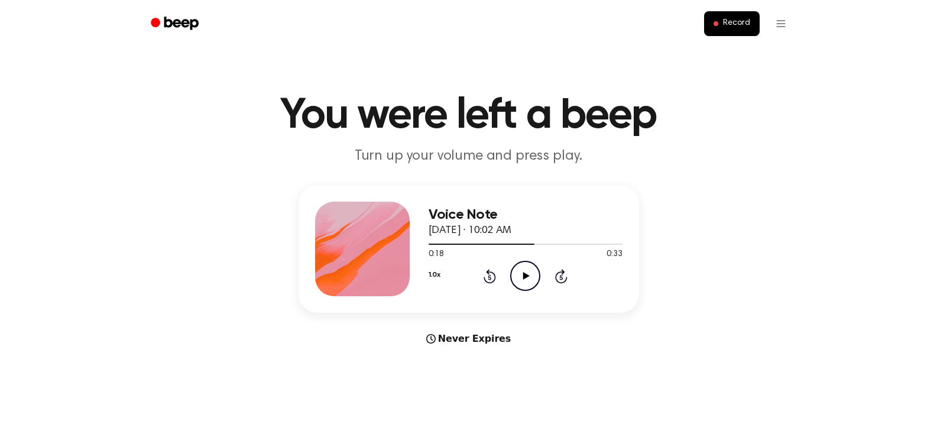
click at [521, 273] on icon "Play Audio" at bounding box center [525, 276] width 30 height 30
click at [521, 273] on icon "Pause Audio" at bounding box center [525, 276] width 30 height 30
click at [521, 273] on icon "Play Audio" at bounding box center [525, 276] width 30 height 30
click at [521, 273] on icon "Pause Audio" at bounding box center [525, 276] width 30 height 30
click at [521, 273] on icon "Play Audio" at bounding box center [525, 276] width 30 height 30
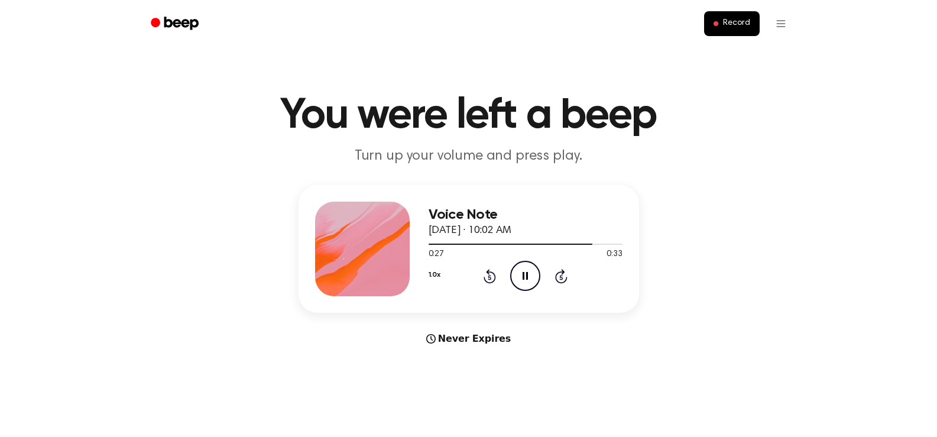
click at [521, 273] on icon "Pause Audio" at bounding box center [525, 276] width 30 height 30
click at [521, 273] on icon "Play Audio" at bounding box center [525, 276] width 30 height 30
click at [521, 273] on icon "Pause Audio" at bounding box center [525, 276] width 30 height 30
click at [521, 273] on icon "Play Audio" at bounding box center [525, 276] width 30 height 30
click at [521, 273] on icon "Pause Audio" at bounding box center [525, 276] width 30 height 30
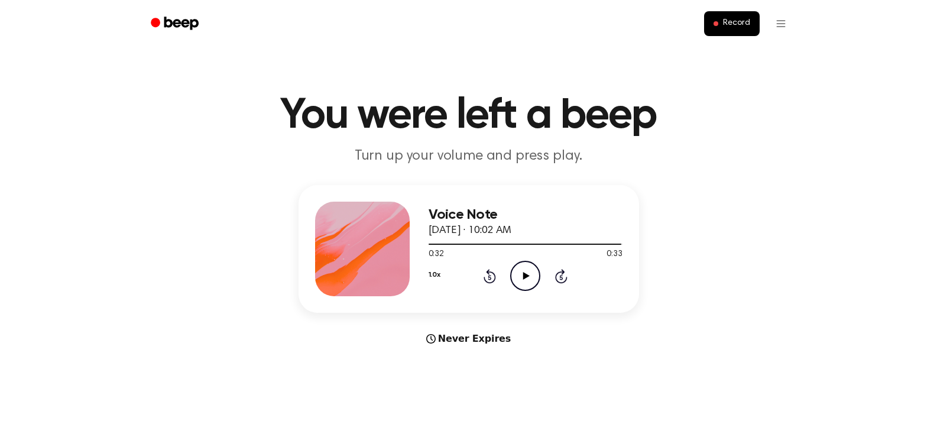
click at [521, 273] on icon "Play Audio" at bounding box center [525, 276] width 30 height 30
click at [495, 276] on icon at bounding box center [489, 276] width 12 height 14
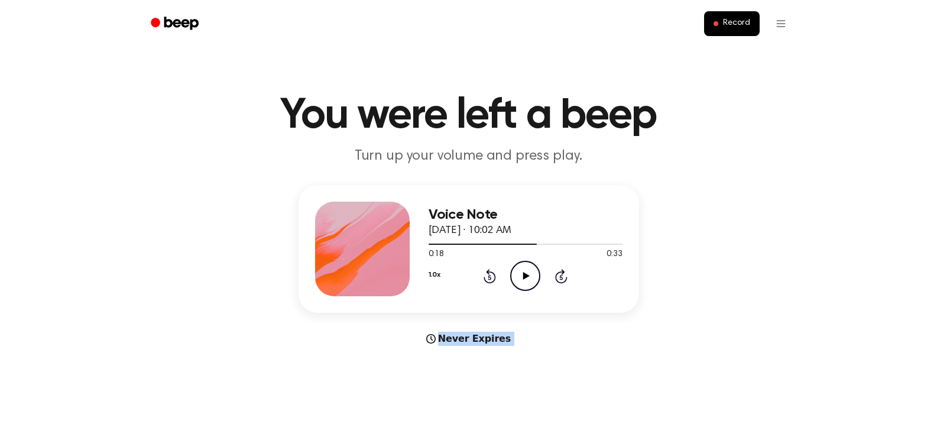
click at [495, 276] on icon at bounding box center [489, 276] width 12 height 14
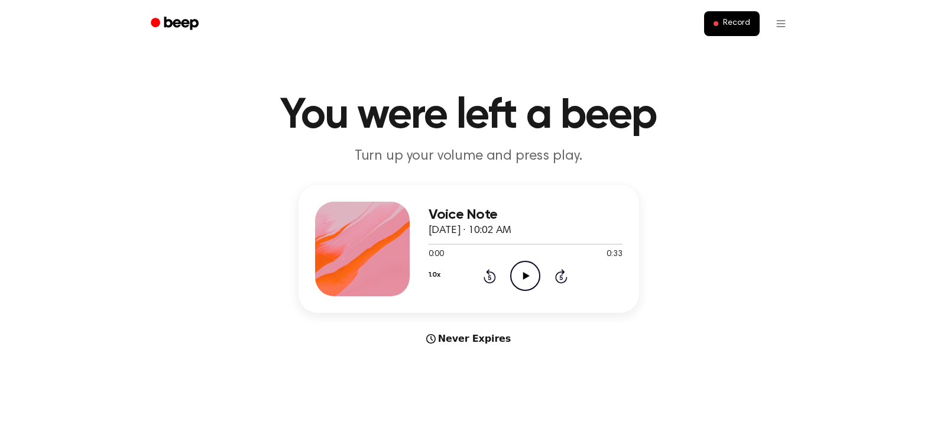
click at [521, 280] on icon "Play Audio" at bounding box center [525, 276] width 30 height 30
click at [521, 280] on icon "Pause Audio" at bounding box center [525, 276] width 30 height 30
click at [521, 281] on icon "Play Audio" at bounding box center [525, 276] width 30 height 30
click at [521, 281] on icon "Pause Audio" at bounding box center [525, 276] width 30 height 30
click at [521, 281] on icon "Play Audio" at bounding box center [525, 276] width 30 height 30
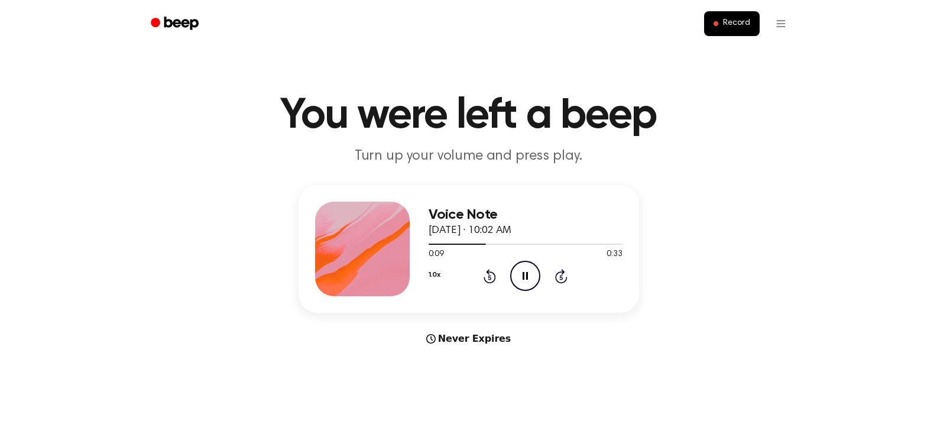
click at [521, 281] on icon "Pause Audio" at bounding box center [525, 276] width 30 height 30
click at [526, 287] on icon "Play Audio" at bounding box center [525, 276] width 30 height 30
click at [526, 287] on icon "Pause Audio" at bounding box center [525, 276] width 30 height 30
click at [526, 287] on icon "Play Audio" at bounding box center [525, 276] width 30 height 30
click at [526, 287] on icon "Pause Audio" at bounding box center [525, 276] width 30 height 30
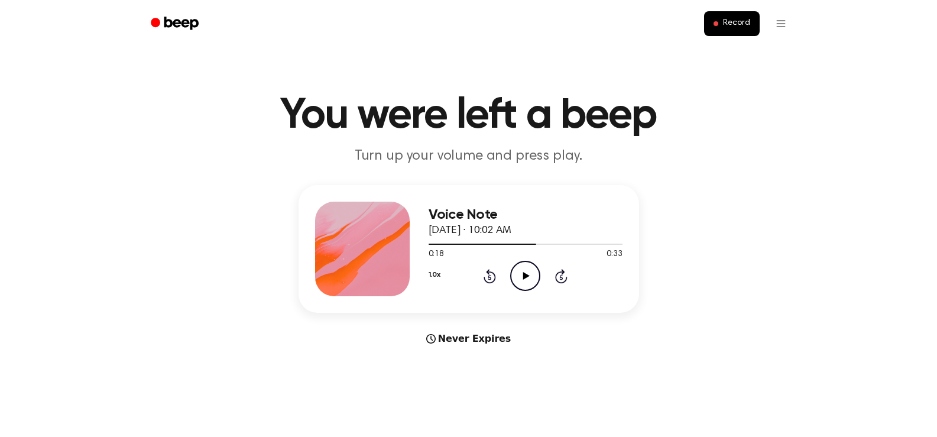
click at [526, 287] on icon "Play Audio" at bounding box center [525, 276] width 30 height 30
click at [526, 287] on icon "Pause Audio" at bounding box center [525, 276] width 30 height 30
click at [526, 287] on icon "Play Audio" at bounding box center [525, 276] width 30 height 30
click at [526, 287] on icon "Pause Audio" at bounding box center [525, 276] width 30 height 30
click at [526, 287] on icon "Play Audio" at bounding box center [525, 276] width 30 height 30
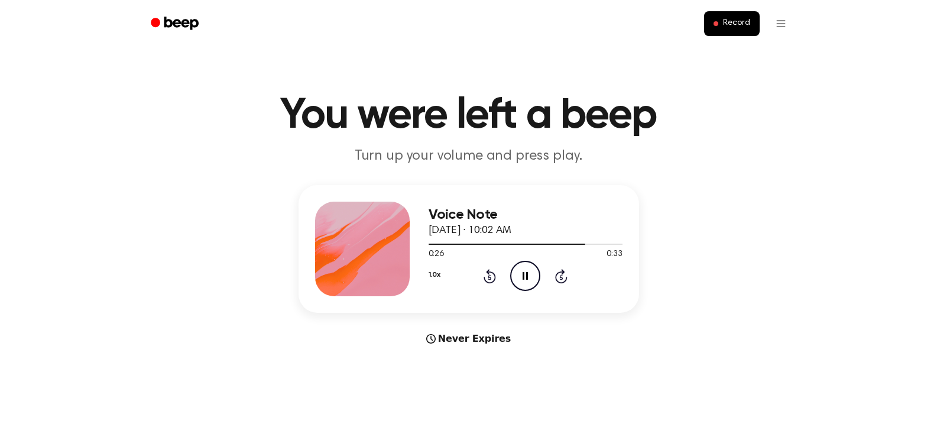
click at [526, 287] on icon "Pause Audio" at bounding box center [525, 276] width 30 height 30
click at [526, 287] on icon "Play Audio" at bounding box center [525, 276] width 30 height 30
click at [526, 287] on icon "Pause Audio" at bounding box center [525, 276] width 30 height 30
click at [526, 287] on icon "Play Audio" at bounding box center [525, 276] width 30 height 30
click at [526, 287] on icon "Pause Audio" at bounding box center [525, 276] width 30 height 30
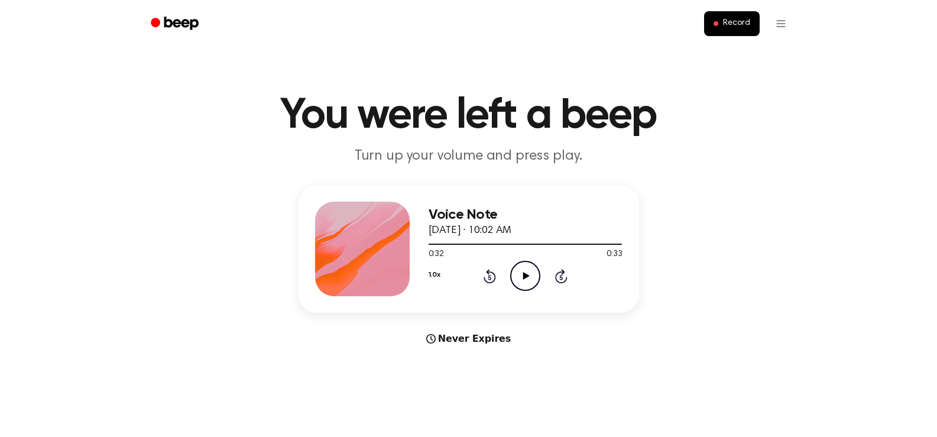
click at [493, 274] on icon at bounding box center [489, 276] width 12 height 14
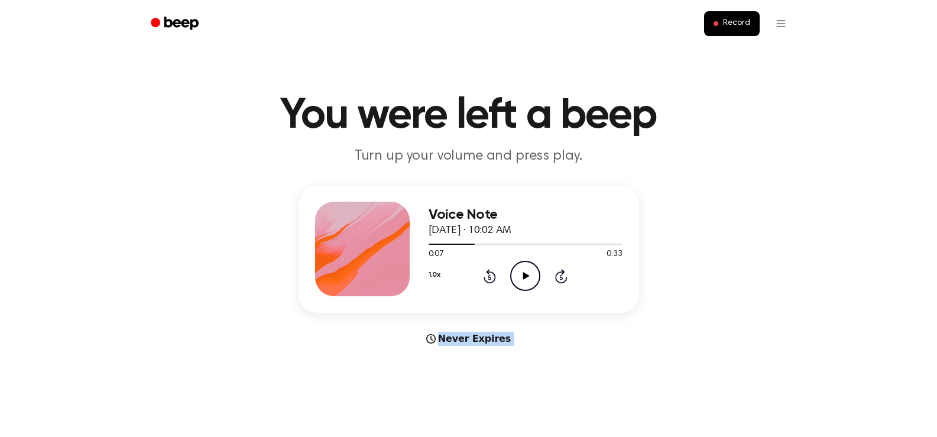
click at [493, 274] on icon at bounding box center [489, 276] width 12 height 14
click at [734, 28] on span "Record" at bounding box center [736, 23] width 27 height 11
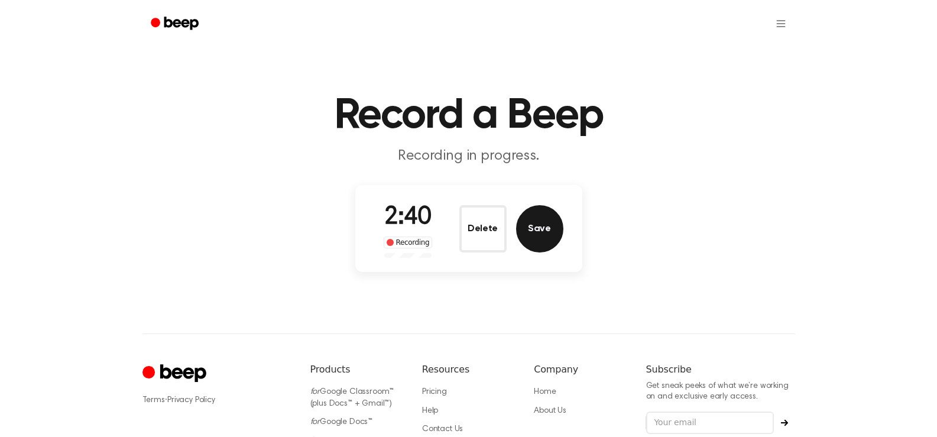
click at [546, 220] on button "Save" at bounding box center [539, 228] width 47 height 47
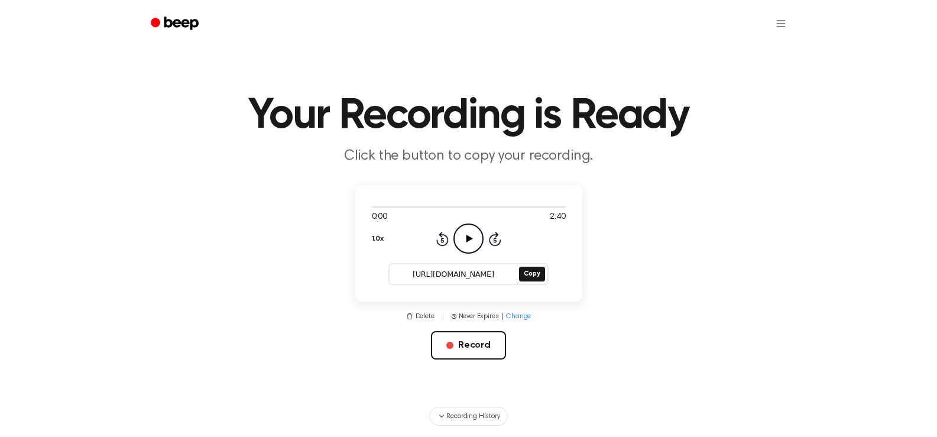
click at [468, 229] on icon "Play Audio" at bounding box center [468, 238] width 30 height 30
click at [176, 19] on icon "Beep" at bounding box center [176, 23] width 50 height 17
